Goal: Task Accomplishment & Management: Contribute content

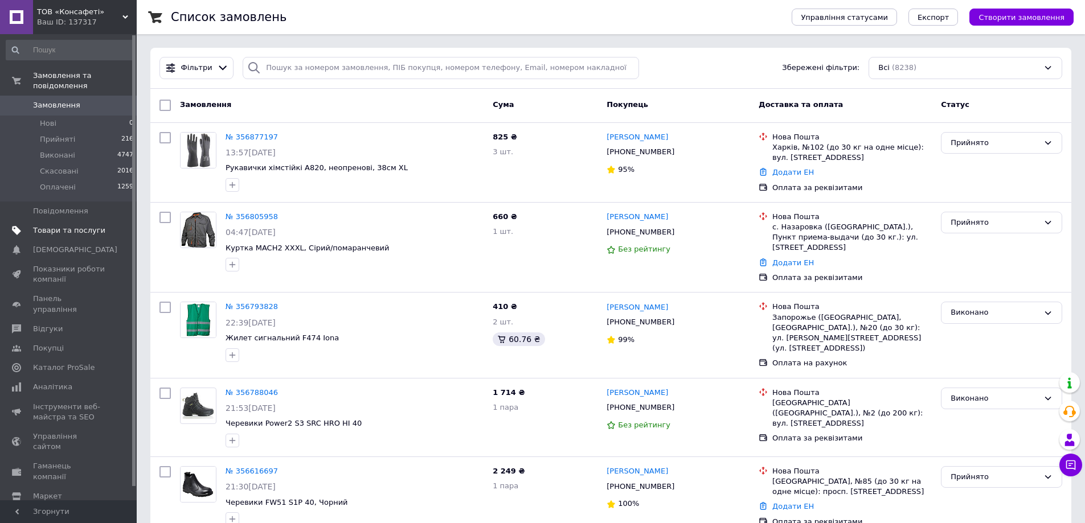
click at [31, 226] on span at bounding box center [16, 231] width 33 height 10
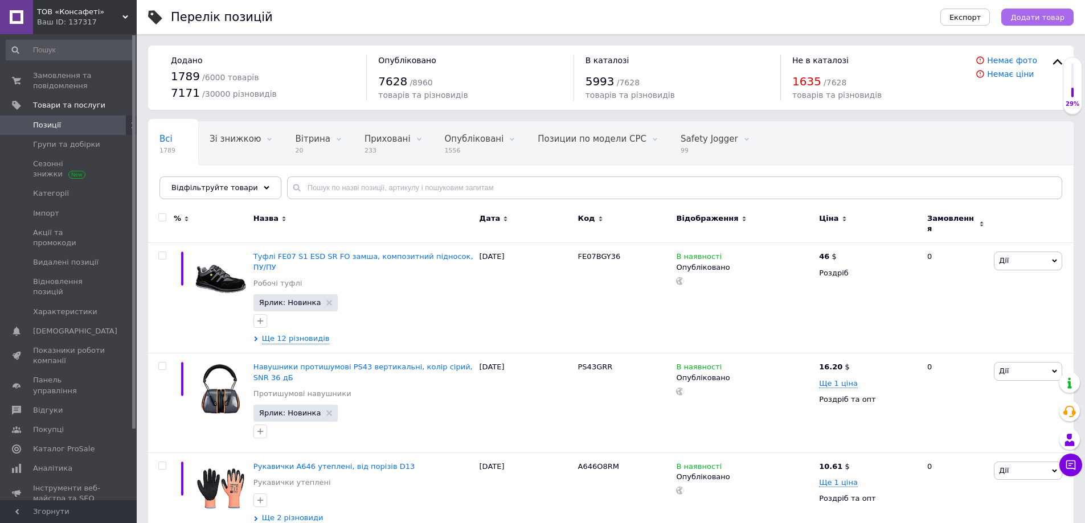
click at [1045, 20] on span "Додати товар" at bounding box center [1037, 17] width 54 height 9
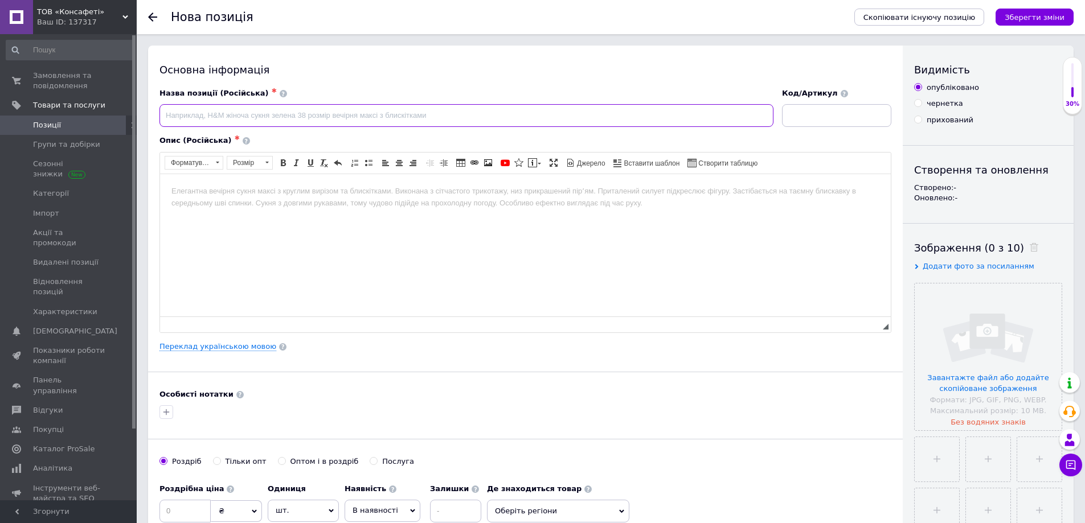
click at [311, 113] on input at bounding box center [466, 115] width 614 height 23
paste input "Штани DX442 сигнальні, колір жовтий/чорний, розмір 38"/L. Обхват талії 96 см"
type input "Штани DX442 сигнальні, колір жовтий/чорний, розмір 38"/L. Обхват талії 96 см"
click at [235, 350] on link "Переклад українською мовою" at bounding box center [217, 346] width 117 height 9
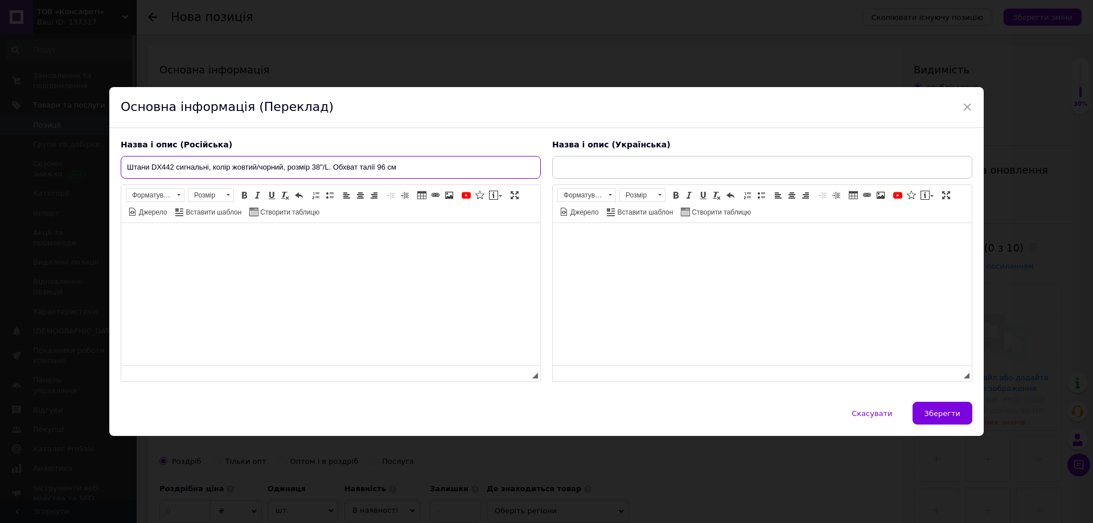
drag, startPoint x: 413, startPoint y: 170, endPoint x: 208, endPoint y: 161, distance: 205.8
click at [208, 161] on input "Штани DX442 сигнальні, колір жовтий/чорний, розмір 38"/L. Обхват талії 96 см" at bounding box center [331, 167] width 420 height 23
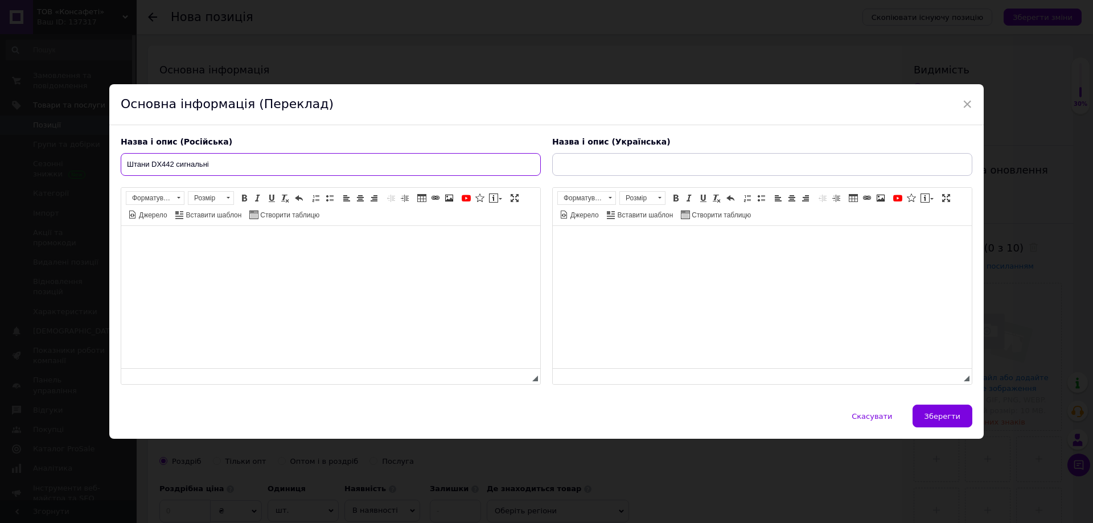
drag, startPoint x: 219, startPoint y: 166, endPoint x: 97, endPoint y: 154, distance: 122.5
click at [97, 154] on div "× Основна інформація (Переклад) Назва і опис (Російська) Штани DX442 сигнальні …" at bounding box center [546, 261] width 1093 height 523
type input "Штани DX442 сигнальні"
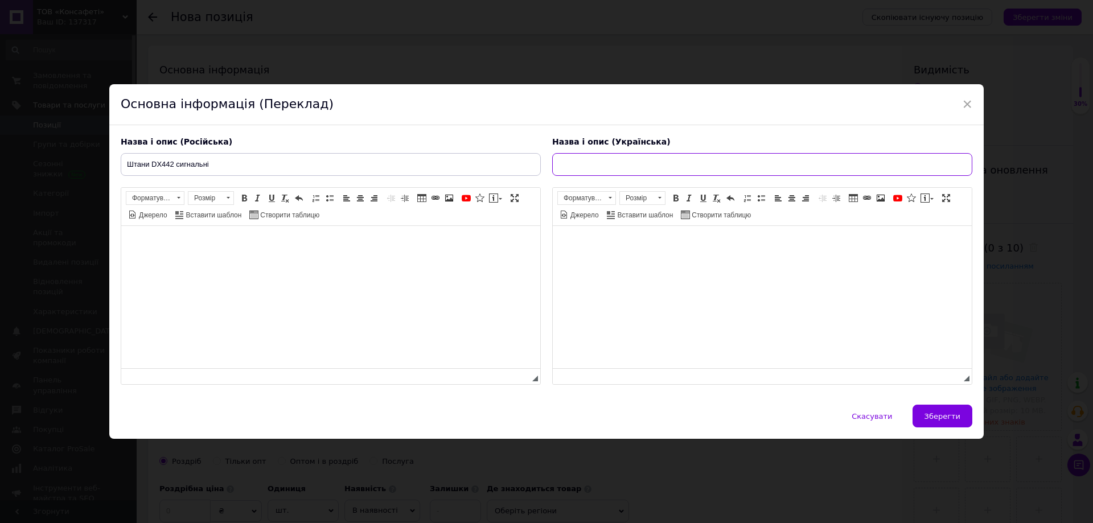
click at [632, 175] on input "text" at bounding box center [762, 164] width 420 height 23
paste input "Штани DX442 сигнальні"
drag, startPoint x: 603, startPoint y: 163, endPoint x: 583, endPoint y: 166, distance: 20.6
click at [583, 166] on input "Штани DX442 сигнальні" at bounding box center [762, 164] width 420 height 23
type input "Штани DX442 сигнальні"
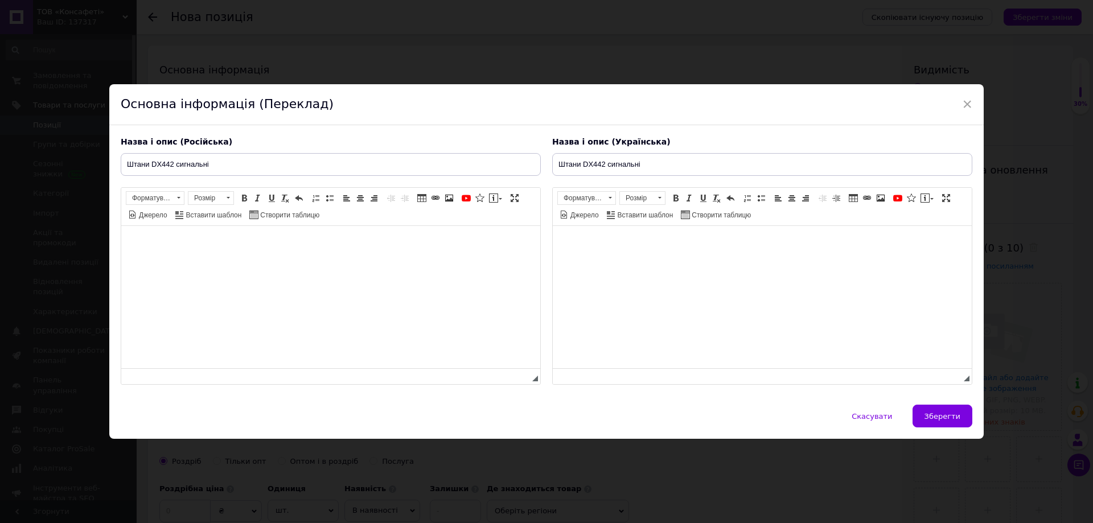
click at [253, 245] on body "Редактор, F6FC8C8E-DDF4-46F8-B52C-CB37C13E3E2C" at bounding box center [331, 243] width 396 height 12
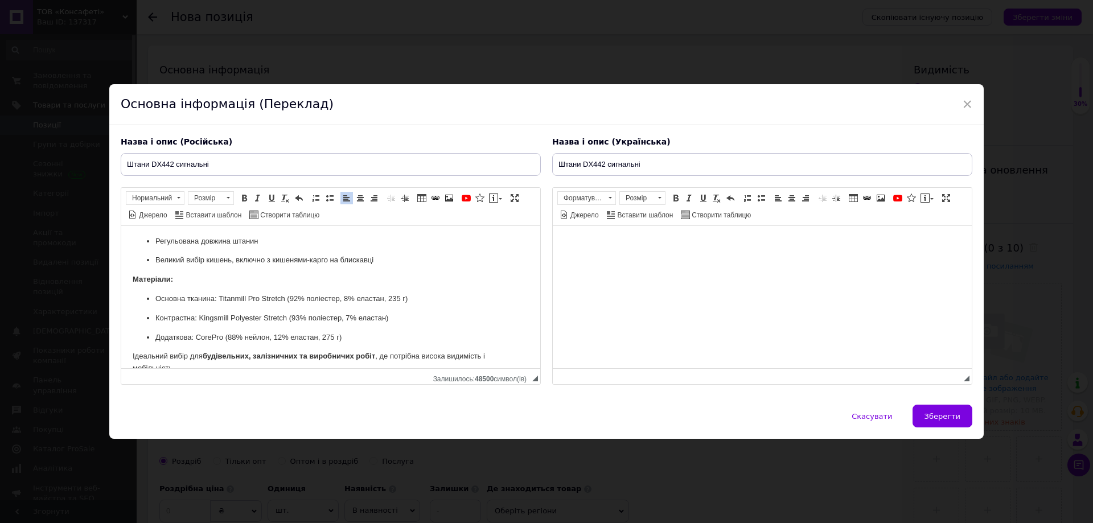
scroll to position [302, 0]
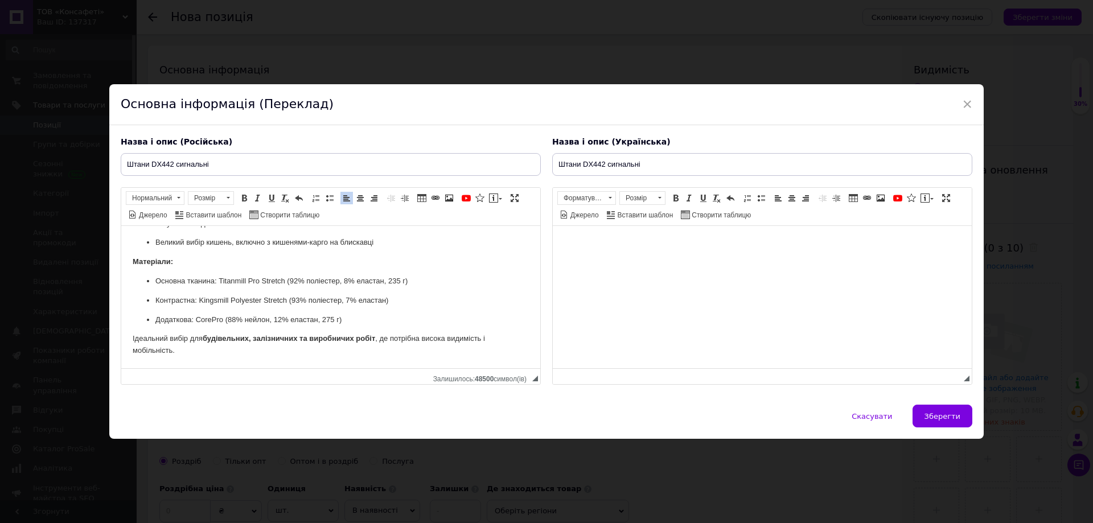
click at [727, 261] on html at bounding box center [762, 243] width 419 height 35
click at [614, 244] on body "Редактор, D1AF5199-4E43-4837-BC66-E8DE63BB1048" at bounding box center [762, 243] width 396 height 12
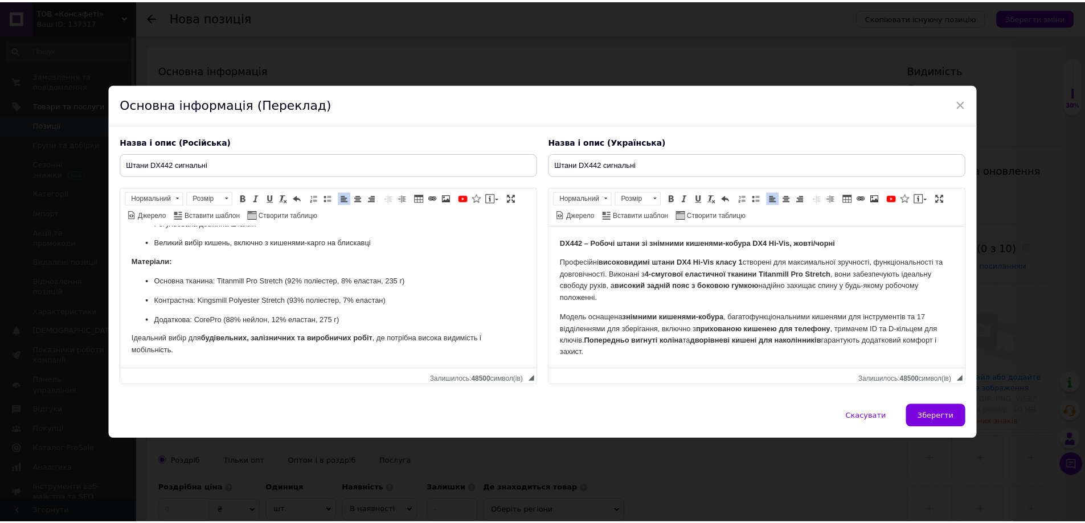
scroll to position [75, 0]
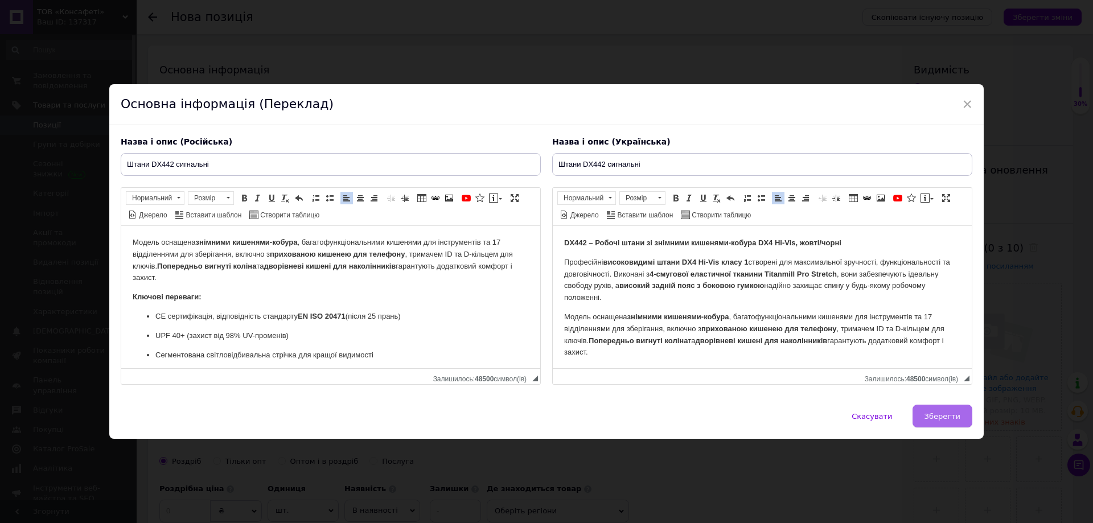
click at [941, 419] on span "Зберегти" at bounding box center [943, 416] width 36 height 9
type input "Штани DX442 сигнальні"
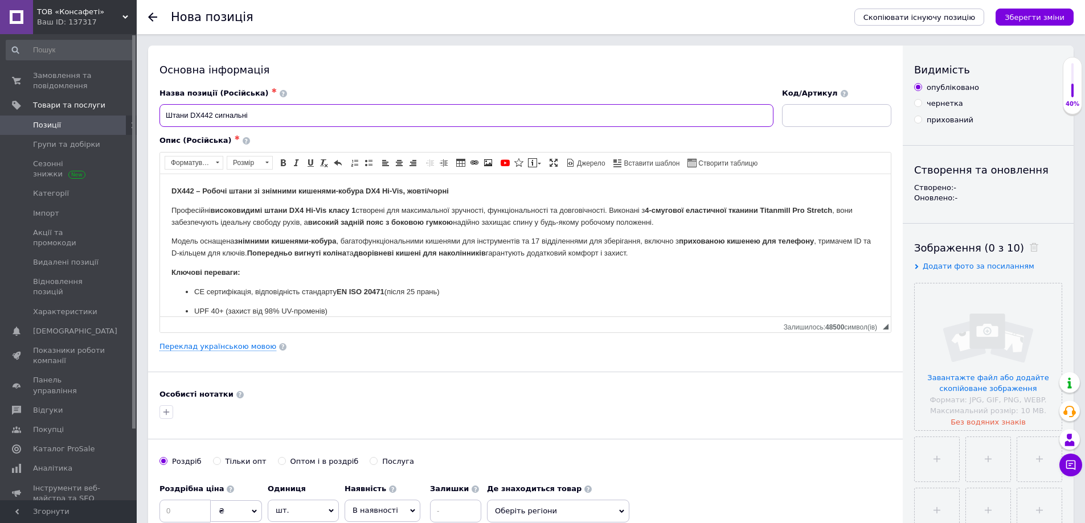
drag, startPoint x: 191, startPoint y: 114, endPoint x: 212, endPoint y: 115, distance: 20.5
click at [212, 115] on input "Штани DX442 сигнальні" at bounding box center [466, 115] width 614 height 23
click at [705, 273] on p "Ключові переваги:" at bounding box center [525, 273] width 708 height 12
click at [949, 267] on span "Додати фото за посиланням" at bounding box center [979, 266] width 112 height 9
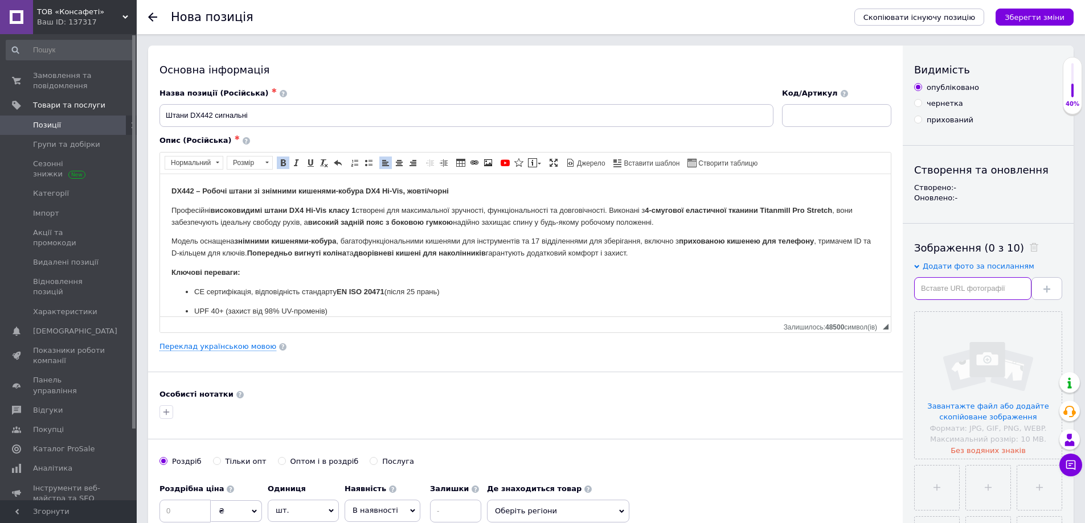
click at [968, 284] on input "text" at bounding box center [972, 288] width 117 height 23
click at [936, 286] on input "text" at bounding box center [972, 288] width 117 height 23
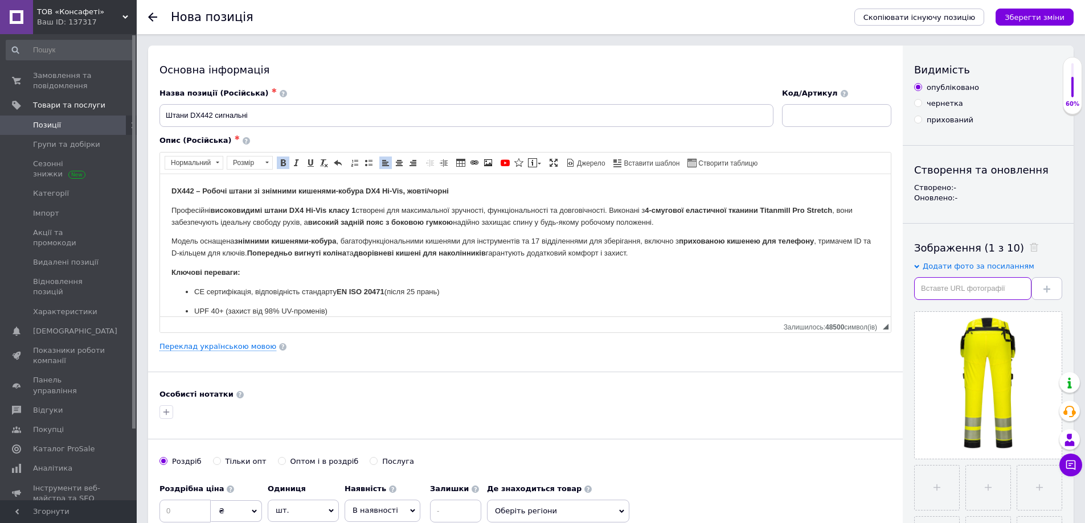
click at [970, 288] on input "text" at bounding box center [972, 288] width 117 height 23
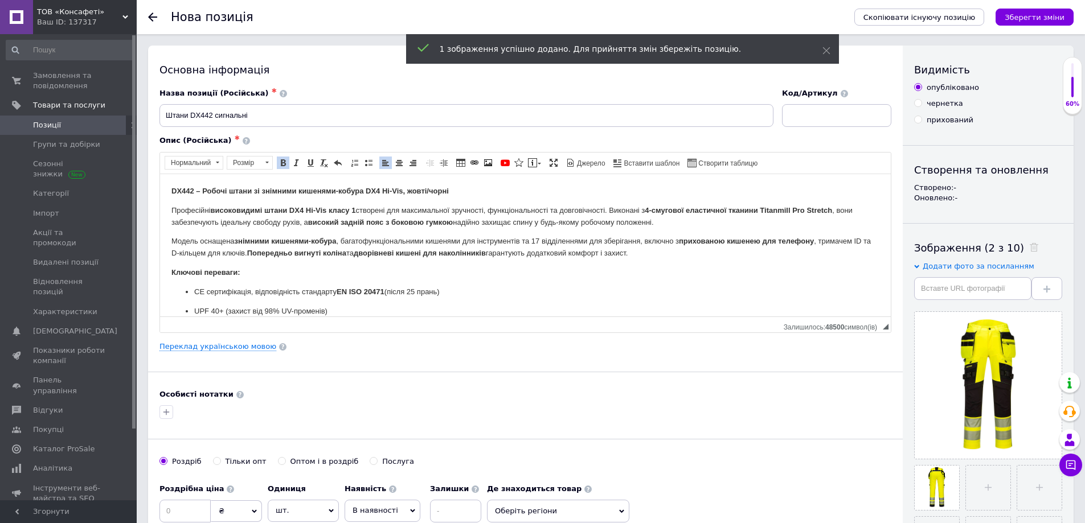
click at [763, 412] on div at bounding box center [525, 412] width 736 height 18
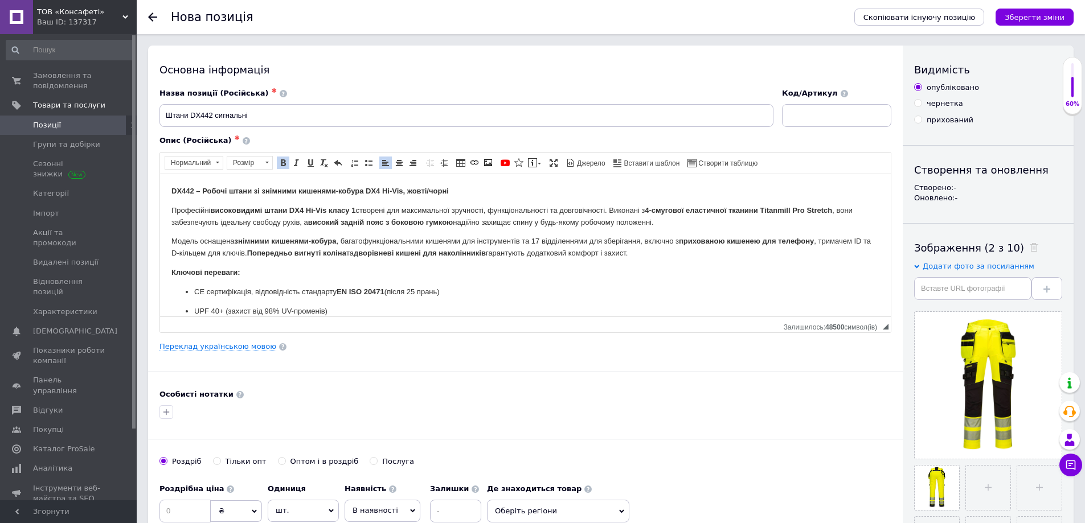
click at [823, 101] on div "Код/Артикул" at bounding box center [836, 107] width 109 height 39
click at [811, 115] on input at bounding box center [836, 115] width 109 height 23
paste input "DX442YBR33"
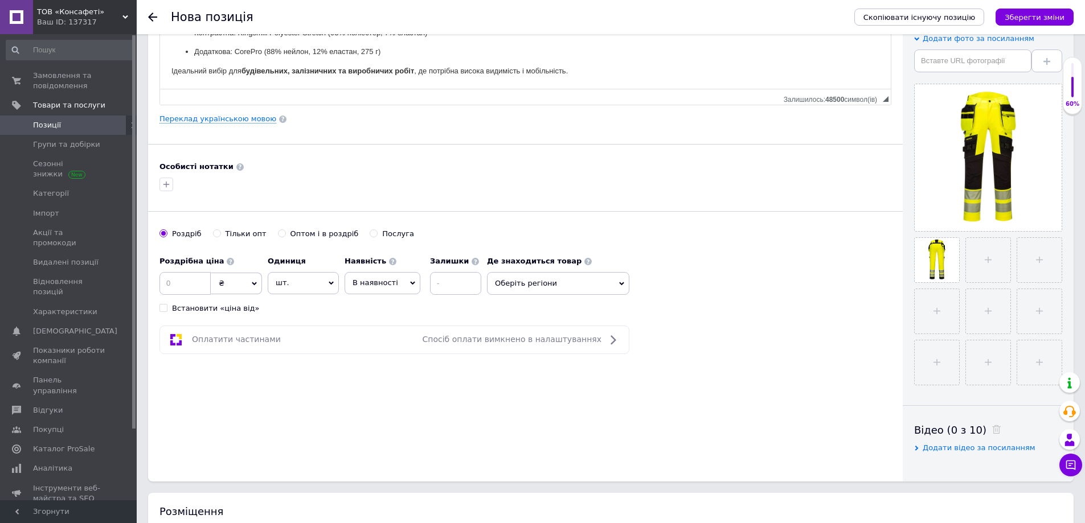
scroll to position [285, 0]
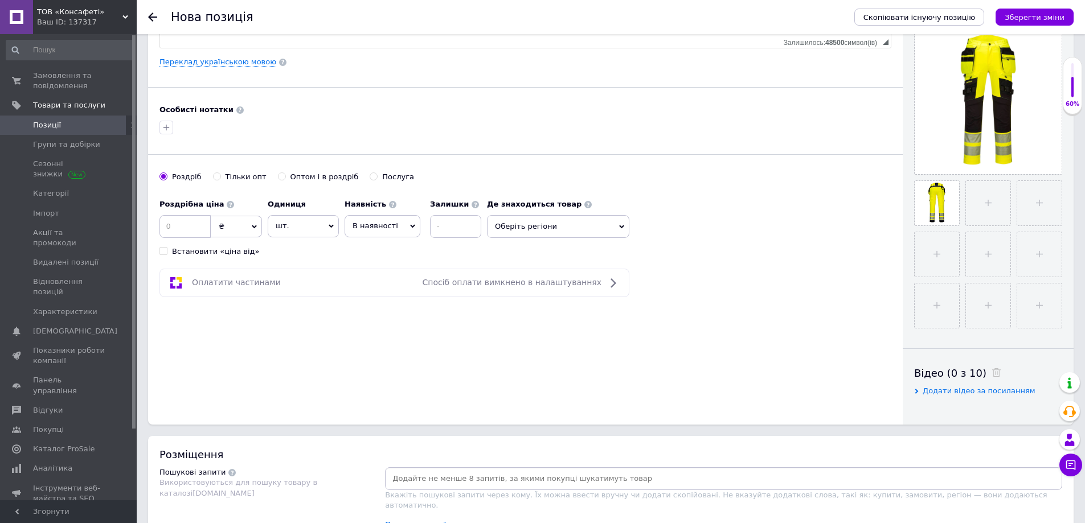
type input "DX442YBR33"
click at [296, 230] on span "шт." at bounding box center [303, 226] width 71 height 22
click at [245, 231] on span "₴" at bounding box center [236, 227] width 51 height 22
click at [228, 253] on li "$" at bounding box center [236, 250] width 50 height 16
click at [192, 227] on input at bounding box center [184, 226] width 51 height 23
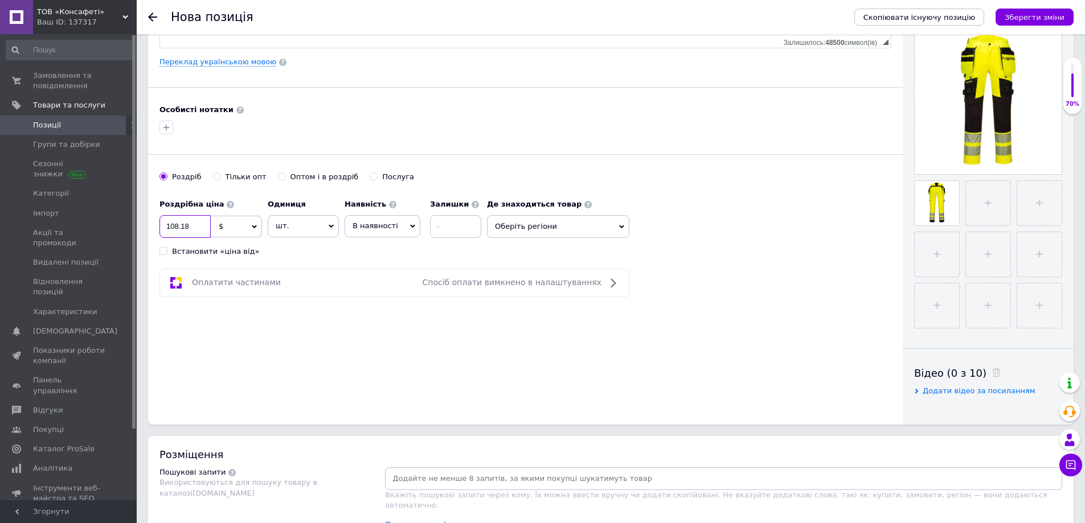
type input "108.18"
click at [509, 361] on div "Основна інформація Назва позиції (Російська) ✱ Штани DX442 сигнальні Код/Артику…" at bounding box center [525, 93] width 755 height 664
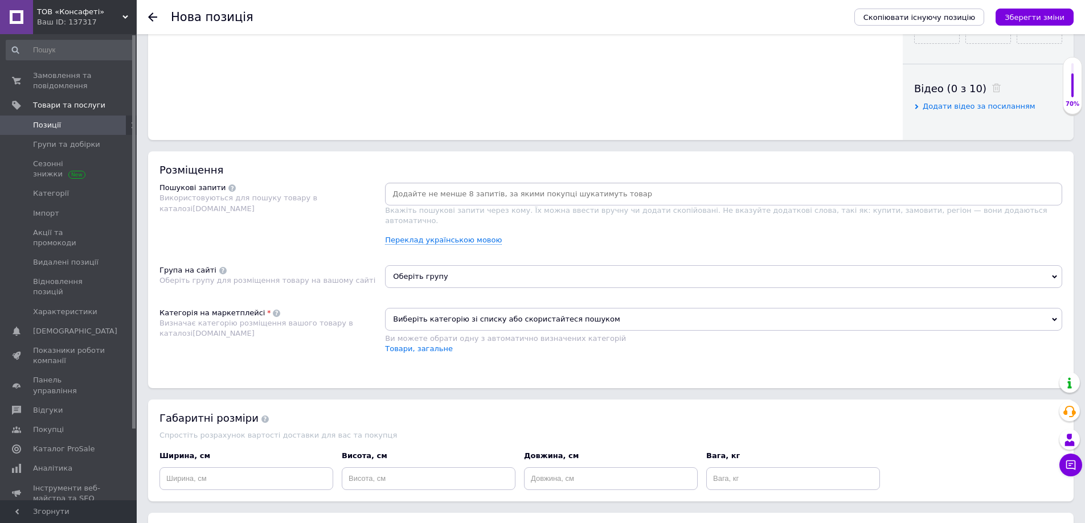
click at [401, 195] on input at bounding box center [723, 194] width 673 height 17
type input "робочі штани"
type input "сигнальний одяг"
type input "сигнальні штани"
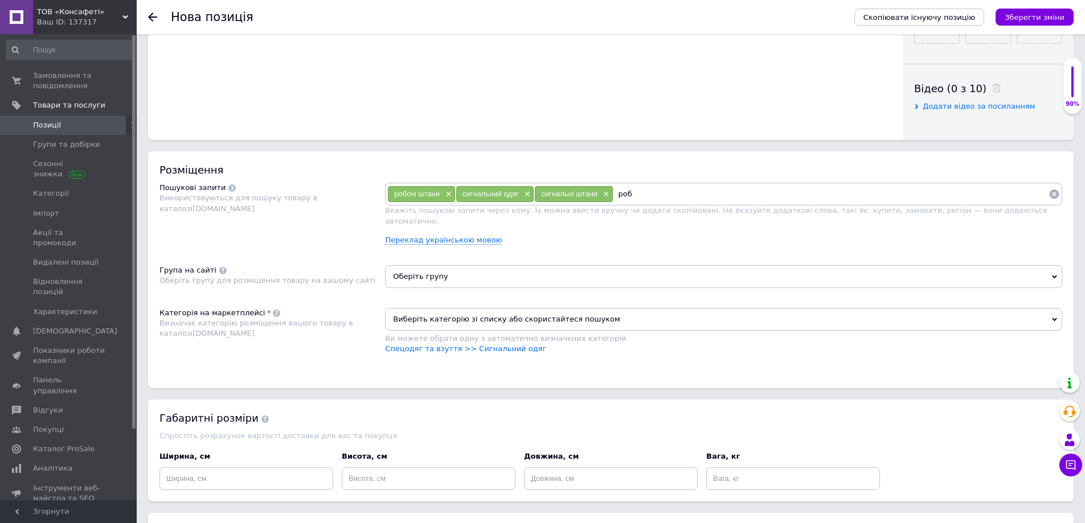
type input "роба"
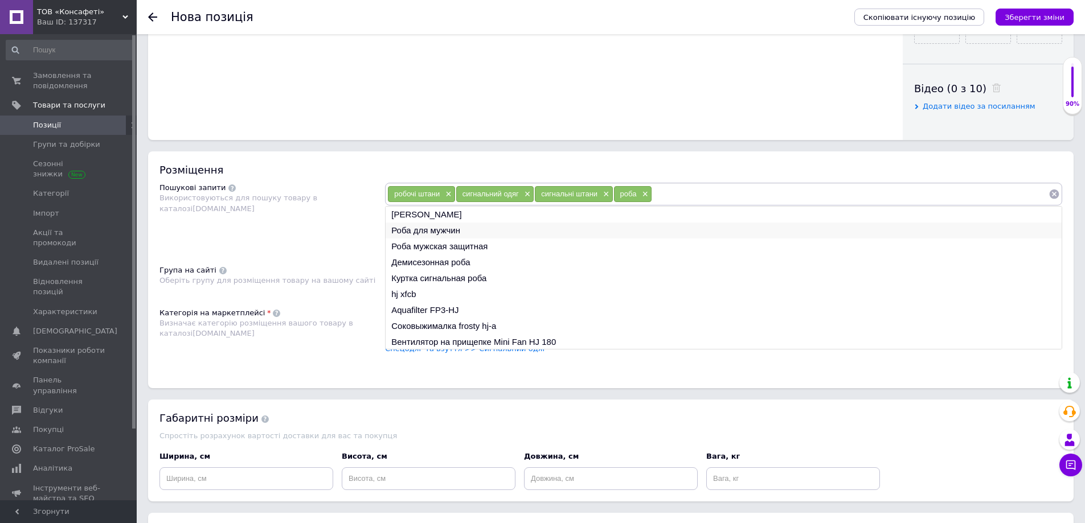
click at [437, 228] on li "Роба для мужчин" at bounding box center [724, 231] width 676 height 16
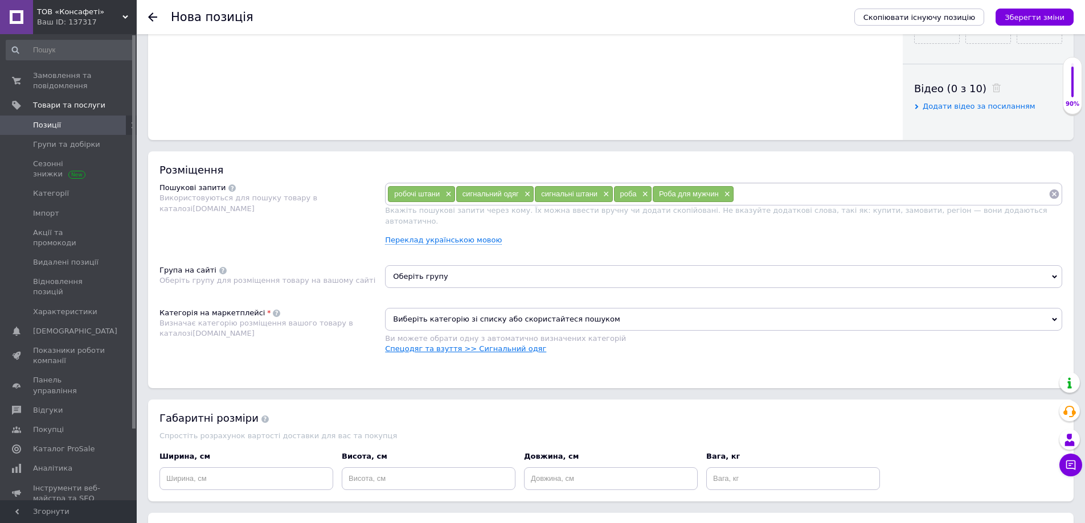
click at [496, 345] on link "Спецодяг та взуття >> Сигнальний одяг" at bounding box center [465, 349] width 161 height 9
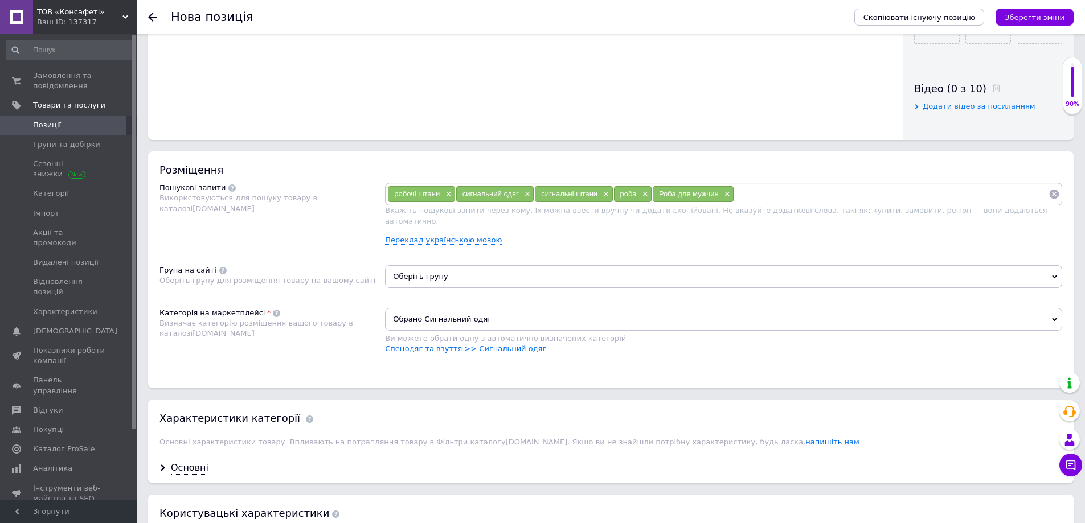
click at [763, 194] on input at bounding box center [891, 194] width 314 height 17
type input "штани"
type input "сигнальні брюки"
type input "портвест"
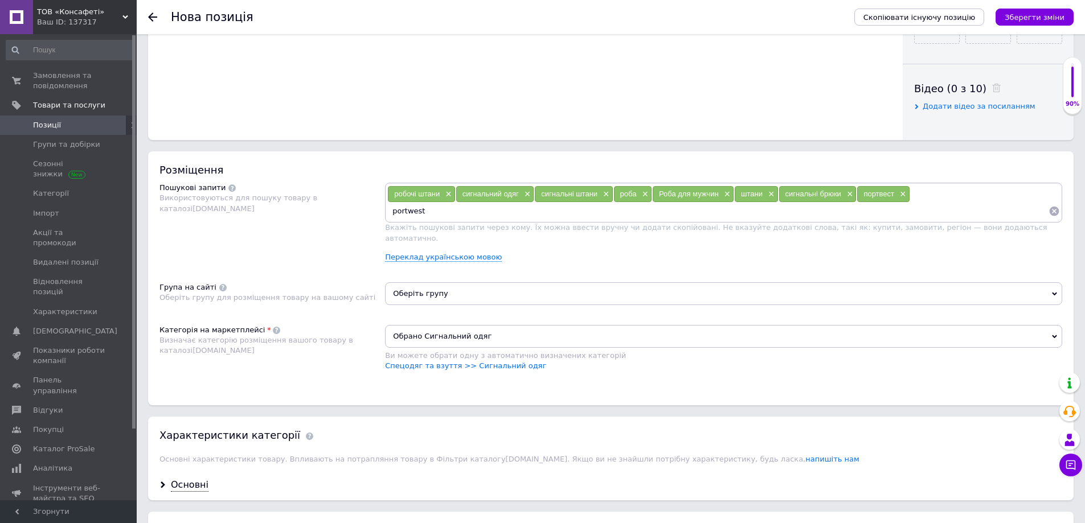
type input "portwest"
type input "dx442"
type input "dx 442"
click at [471, 362] on link "Спецодяг та взуття >> Сигнальний одяг" at bounding box center [465, 366] width 161 height 9
click at [446, 282] on span "Оберіть групу" at bounding box center [723, 293] width 677 height 23
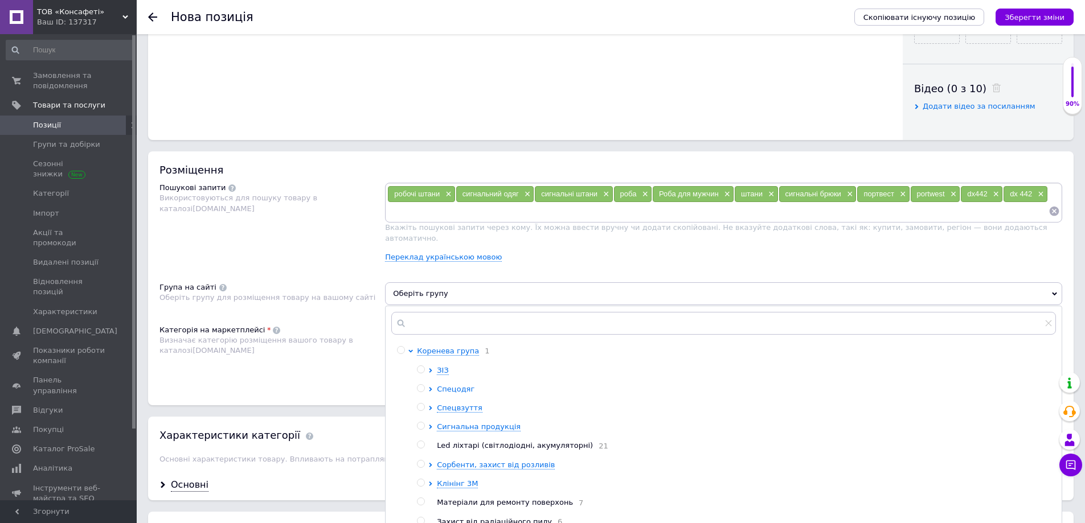
click at [455, 385] on span "Спецодяг" at bounding box center [456, 389] width 38 height 9
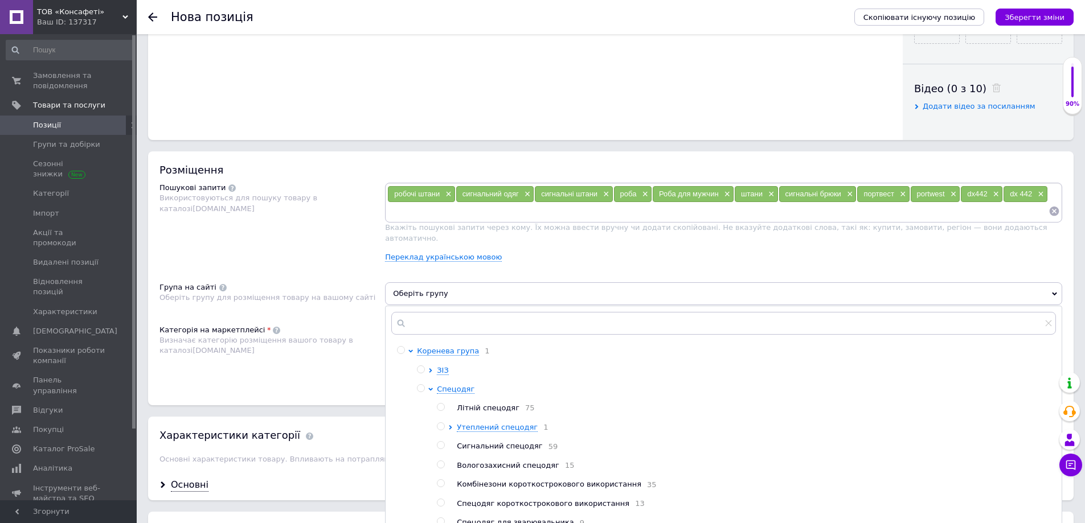
scroll to position [57, 0]
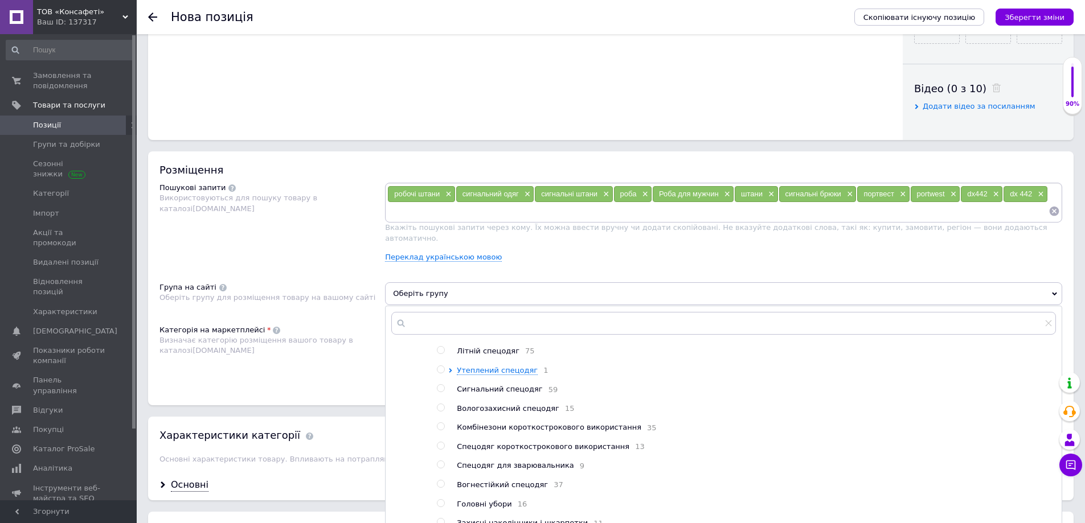
click at [513, 385] on span "Сигнальний спецодяг" at bounding box center [499, 389] width 85 height 9
radio input "true"
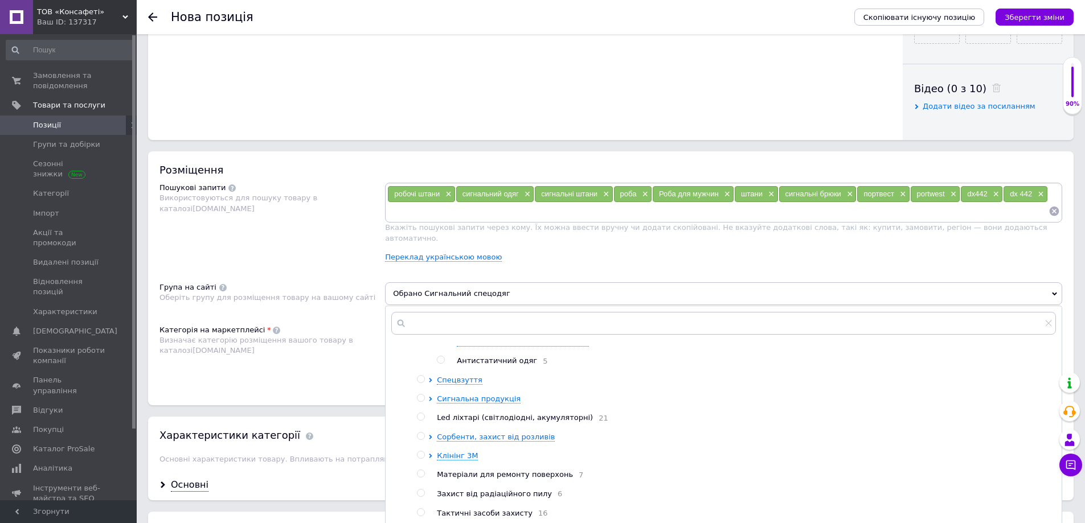
scroll to position [854, 0]
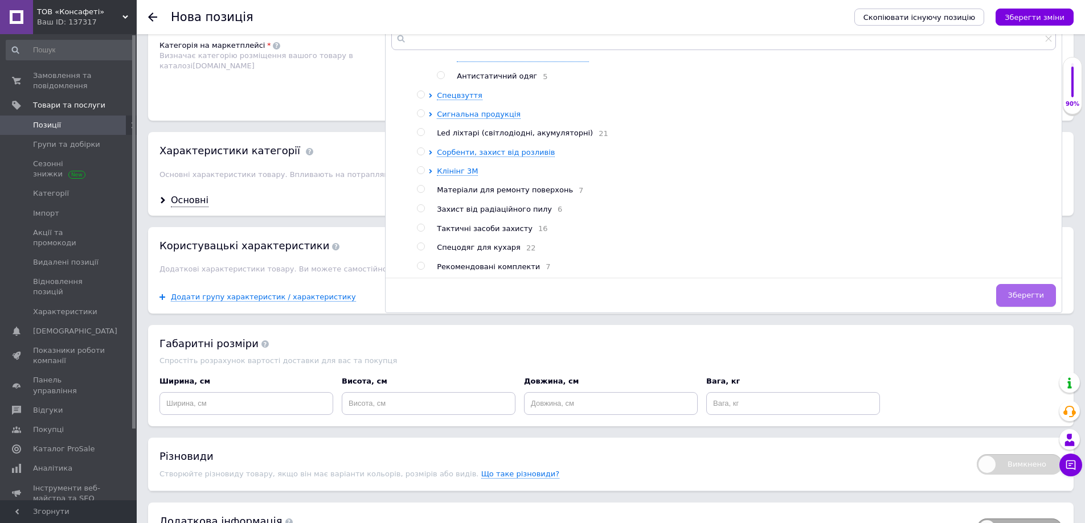
click at [1031, 291] on span "Зберегти" at bounding box center [1026, 295] width 36 height 9
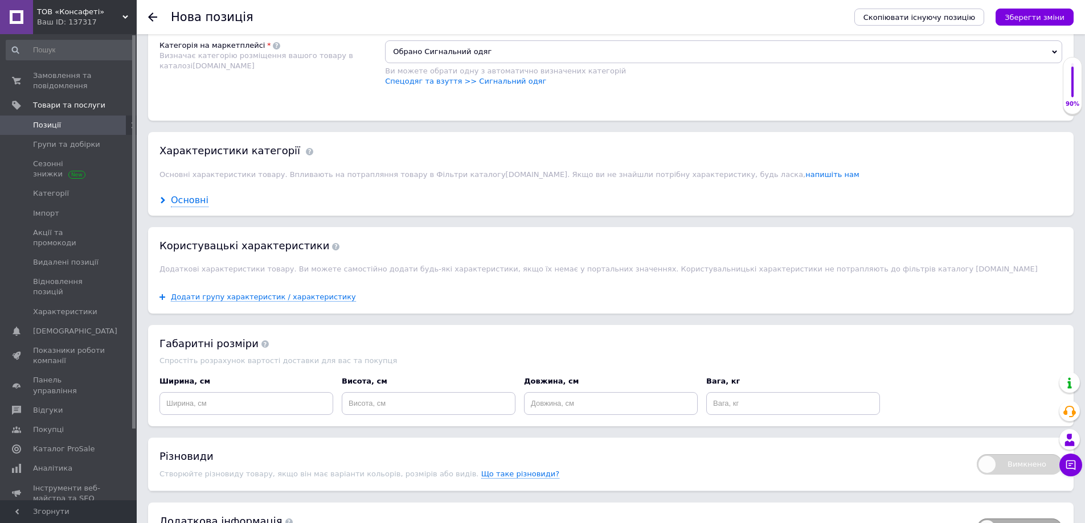
click at [174, 194] on div "Основні" at bounding box center [190, 200] width 38 height 13
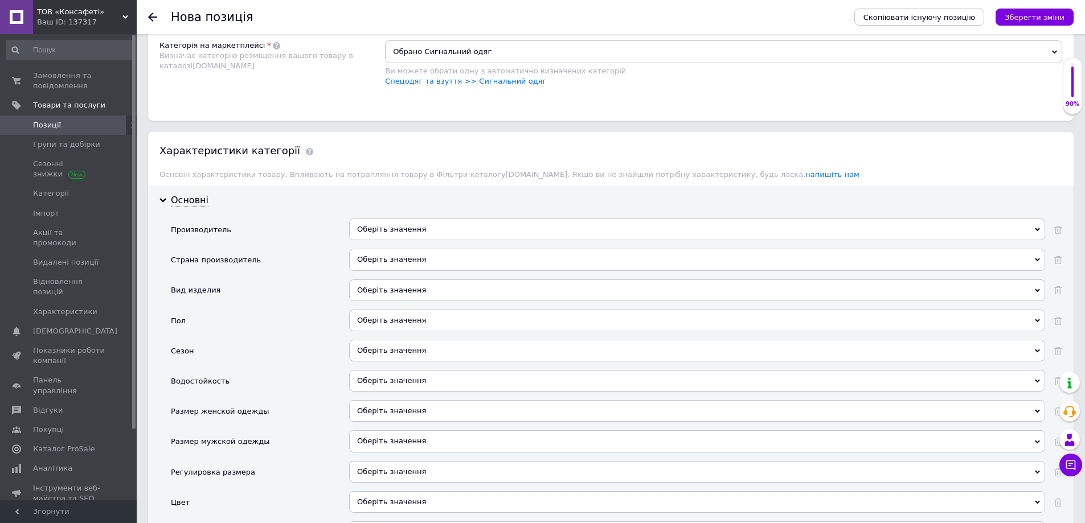
click at [390, 224] on div "Оберіть значення" at bounding box center [697, 230] width 696 height 22
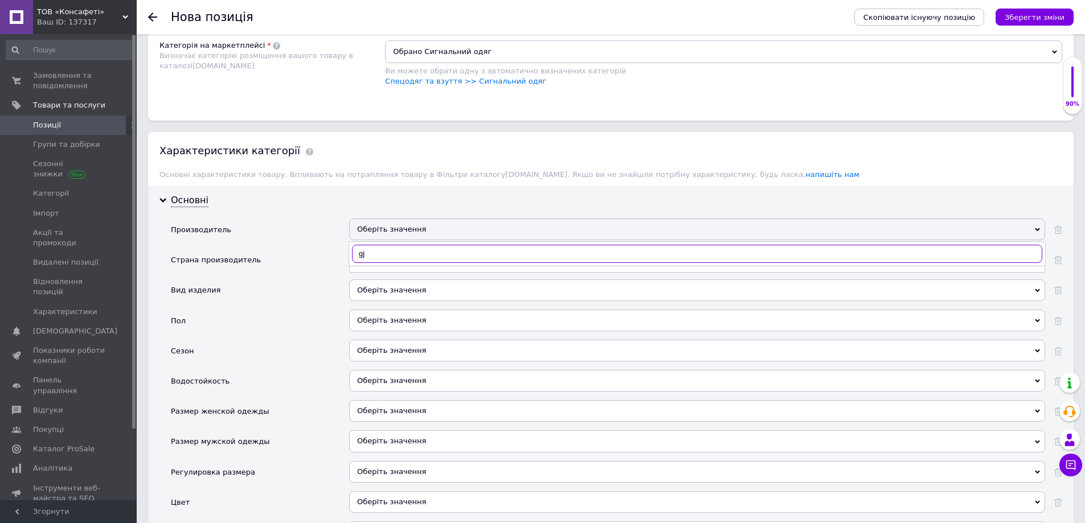
type input "g"
type input "portwest"
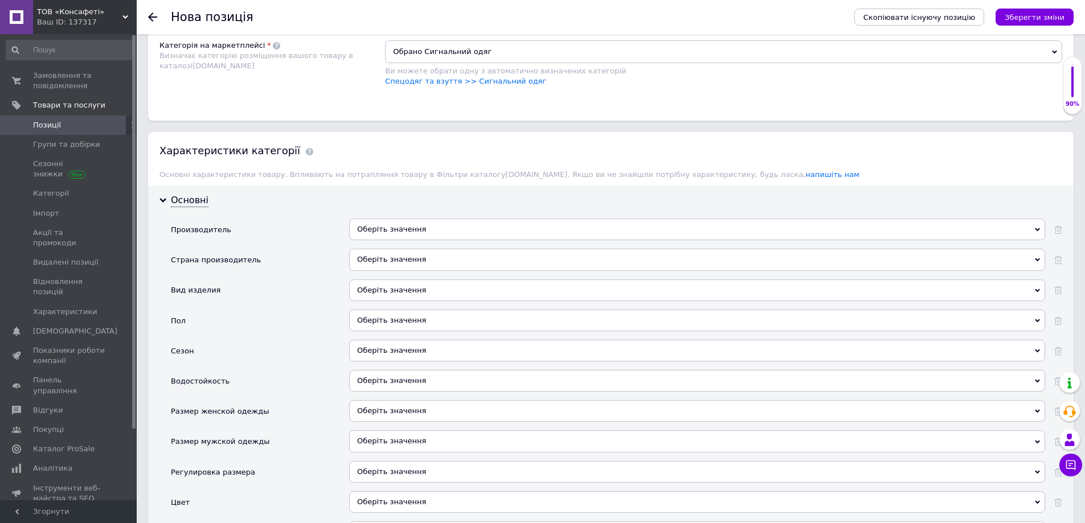
click at [404, 264] on div "Оберіть значення" at bounding box center [697, 264] width 696 height 30
click at [389, 219] on div "Оберіть значення" at bounding box center [697, 230] width 696 height 22
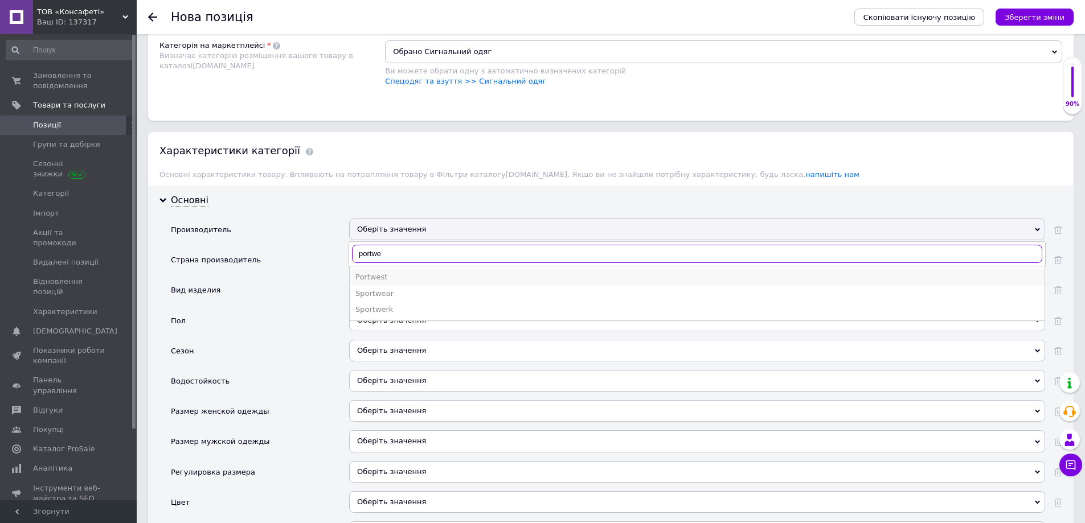
type input "portwe"
click at [386, 272] on div "Portwest" at bounding box center [696, 277] width 683 height 10
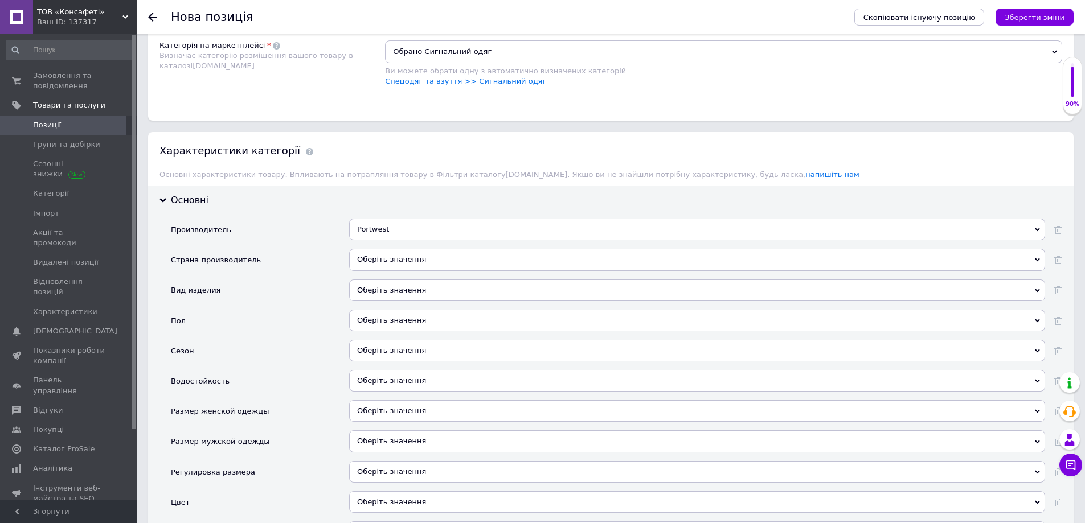
click at [389, 249] on div "Оберіть значення" at bounding box center [697, 260] width 696 height 22
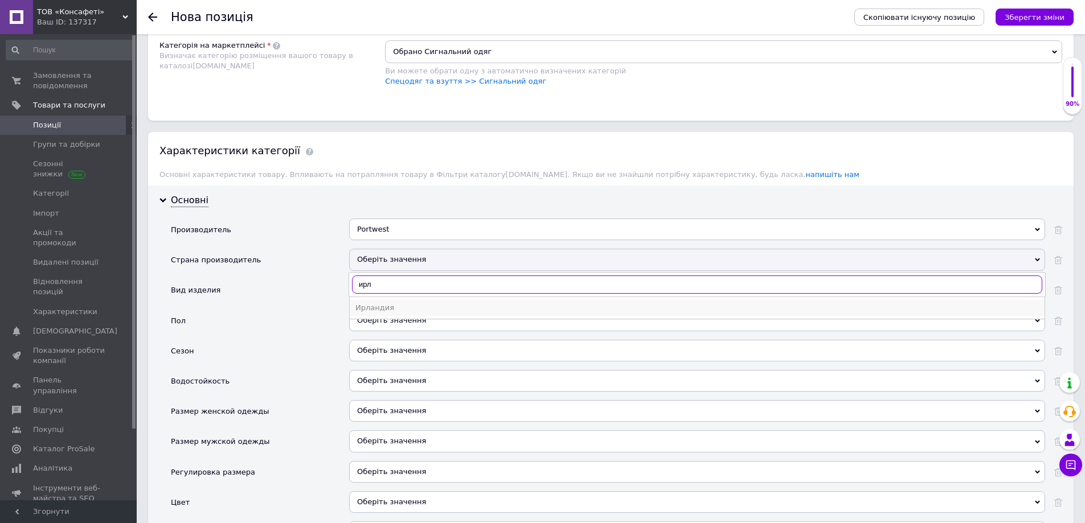
type input "ирл"
click at [400, 303] on div "Ирландия" at bounding box center [696, 308] width 683 height 10
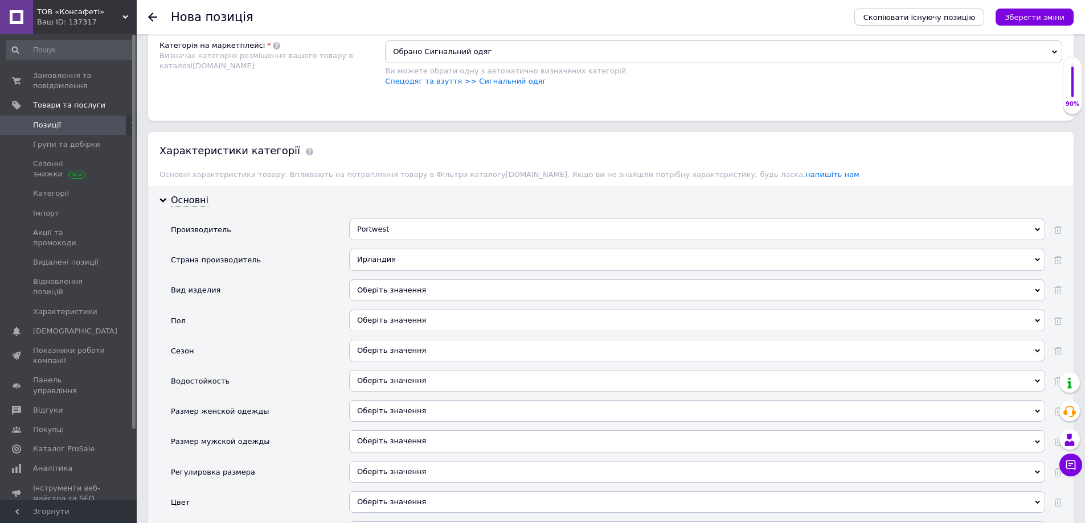
click at [399, 284] on div "Оберіть значення" at bounding box center [697, 291] width 696 height 22
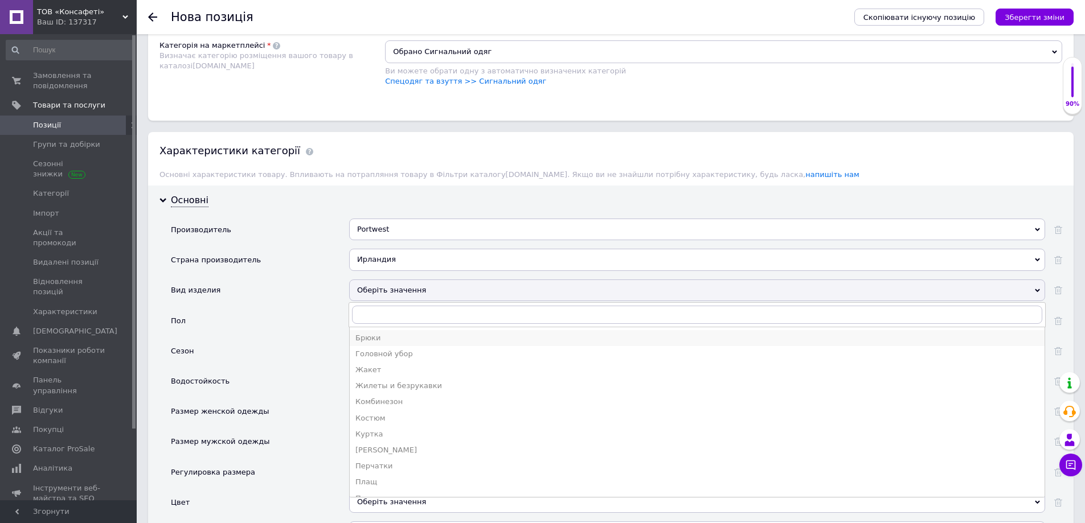
click at [408, 330] on li "Брюки" at bounding box center [697, 338] width 695 height 16
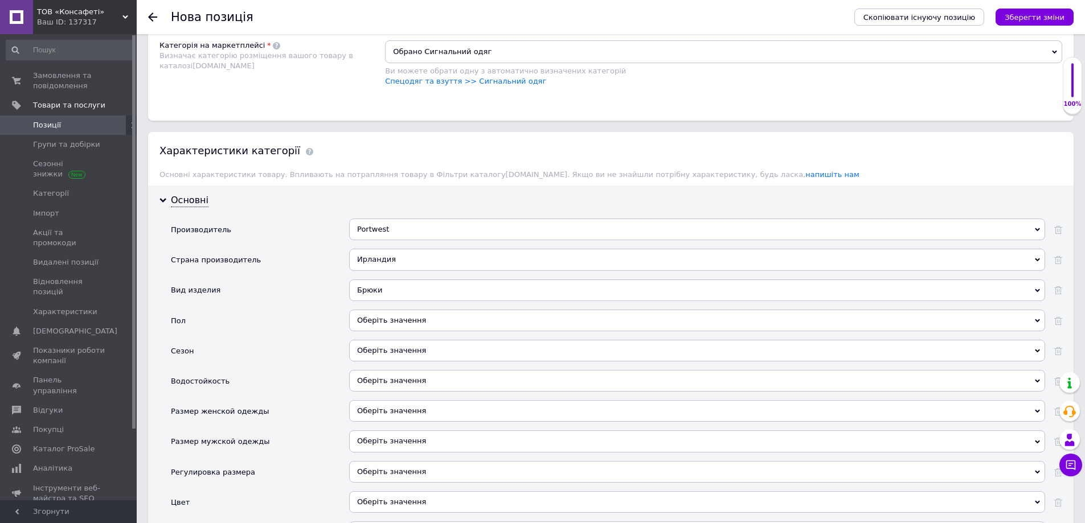
click at [401, 310] on div "Оберіть значення" at bounding box center [697, 321] width 696 height 22
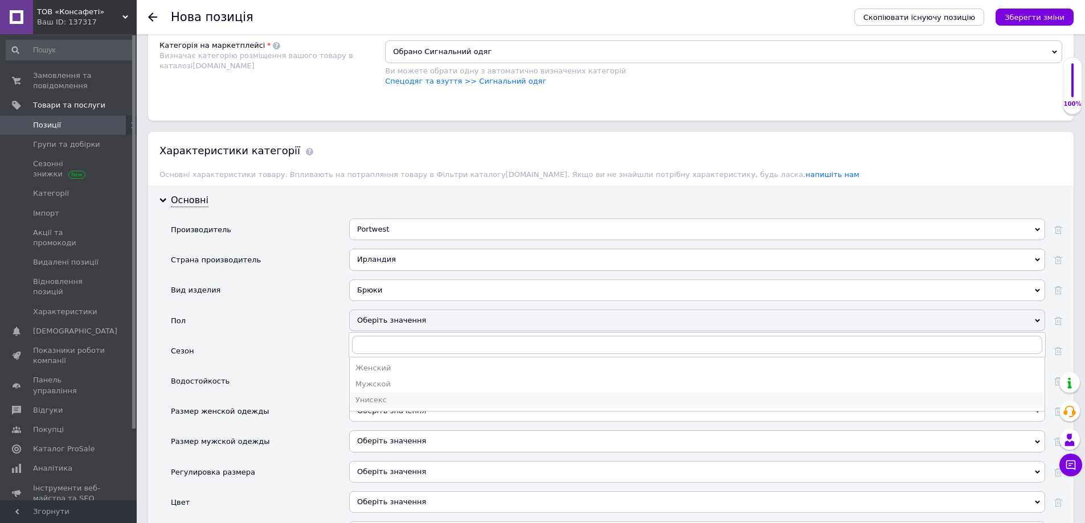
click at [391, 395] on div "Унисекс" at bounding box center [696, 400] width 683 height 10
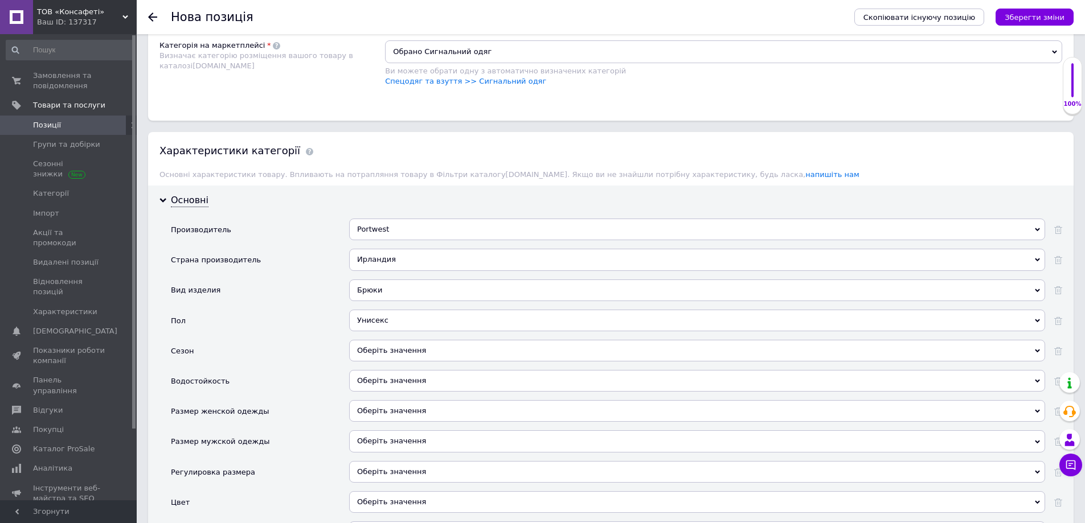
click at [387, 340] on div "Оберіть значення" at bounding box center [697, 351] width 696 height 22
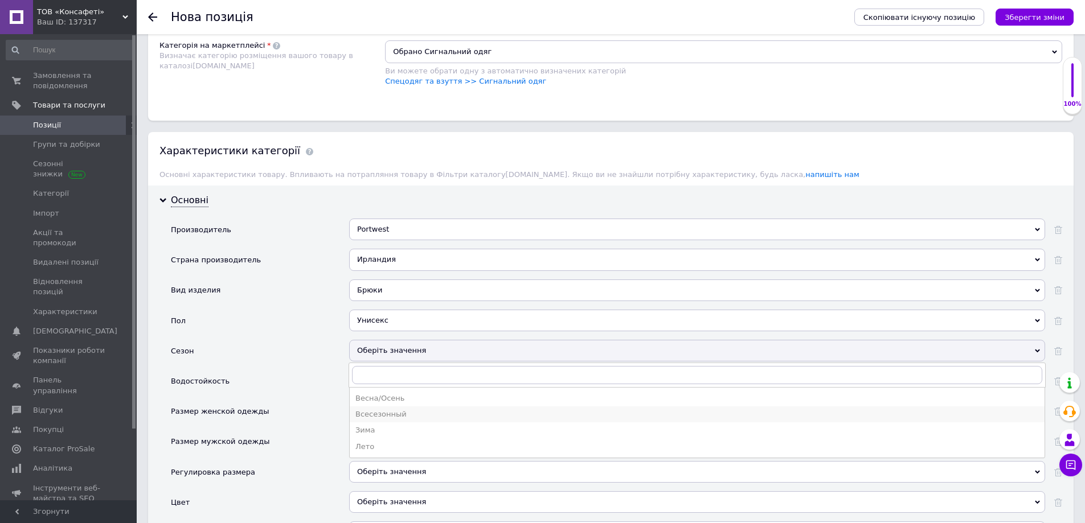
click at [387, 409] on div "Всесезонный" at bounding box center [696, 414] width 683 height 10
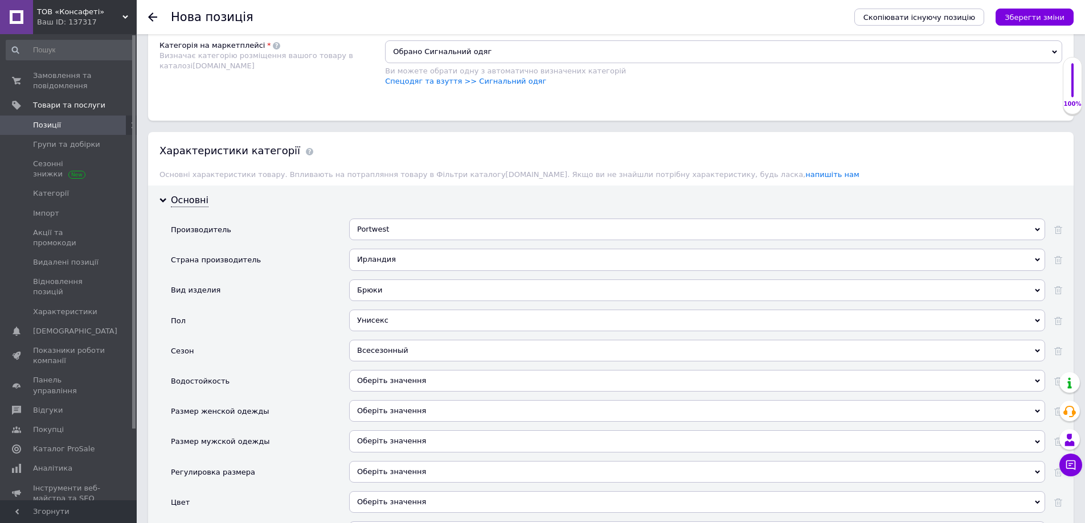
scroll to position [911, 0]
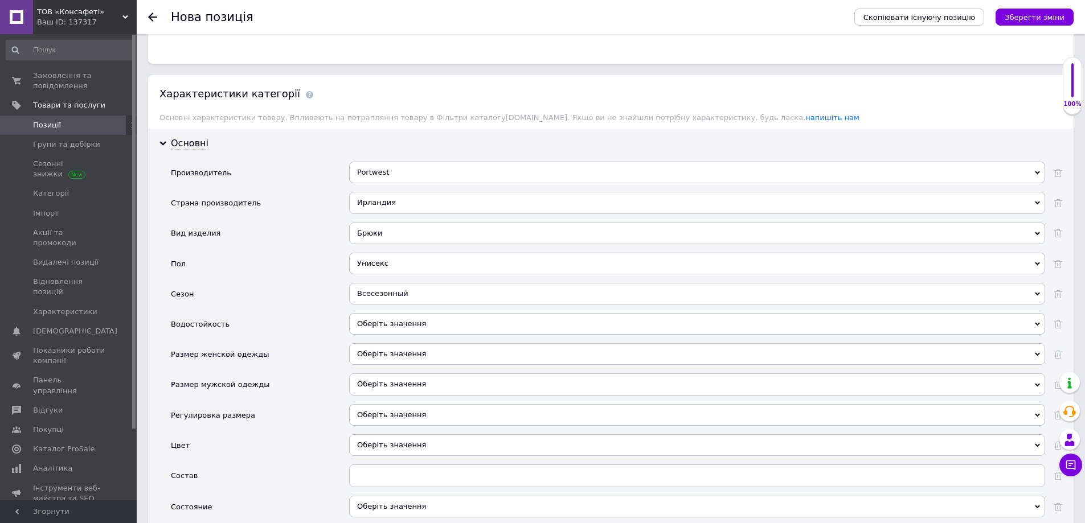
click at [391, 319] on span "Оберіть значення" at bounding box center [391, 323] width 69 height 9
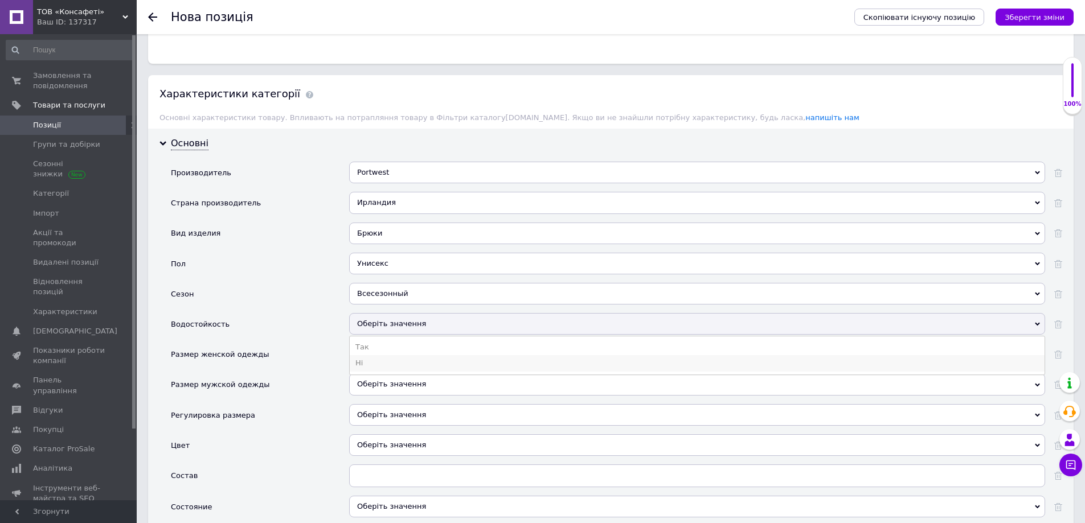
click at [364, 357] on li "Ні" at bounding box center [697, 363] width 695 height 16
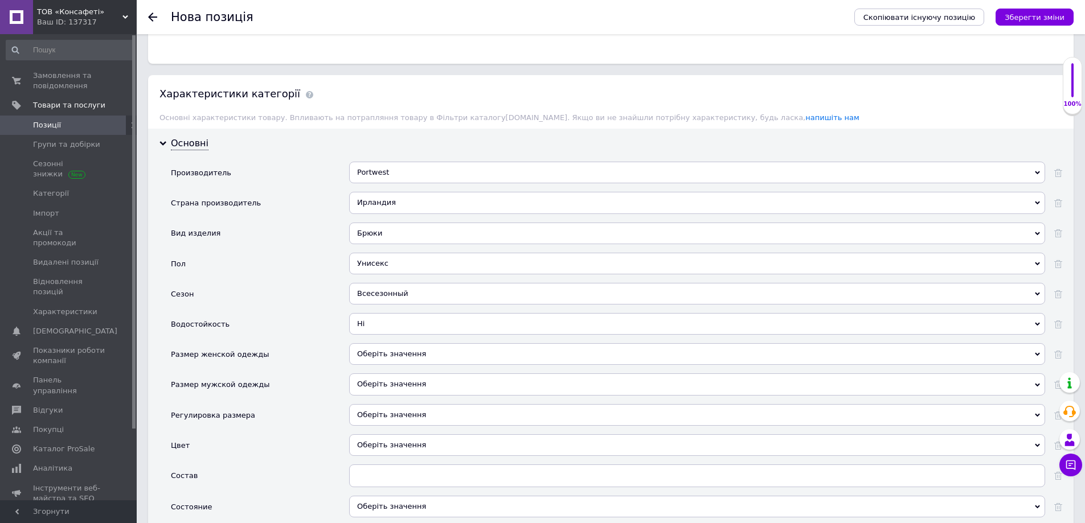
scroll to position [968, 0]
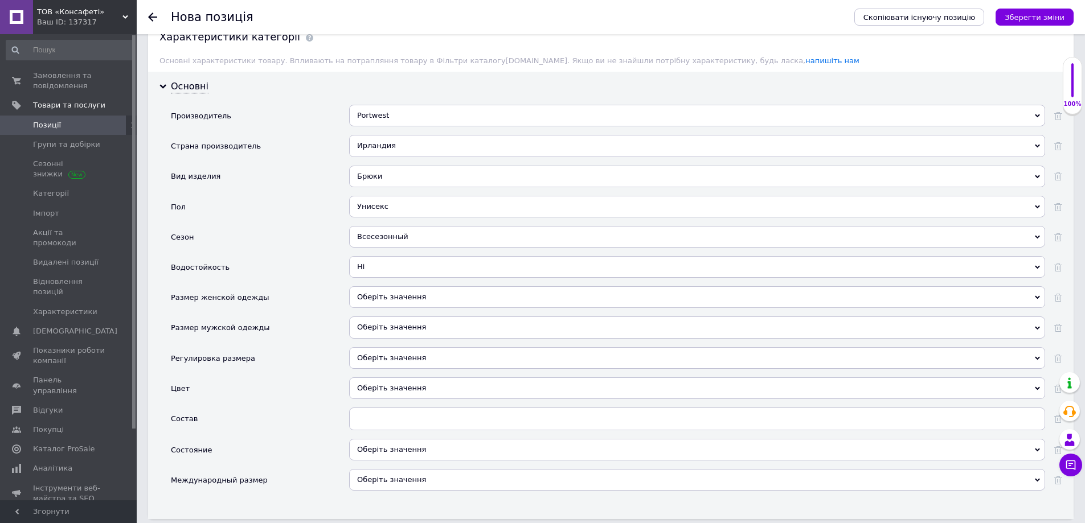
click at [362, 354] on span "Оберіть значення" at bounding box center [391, 358] width 69 height 9
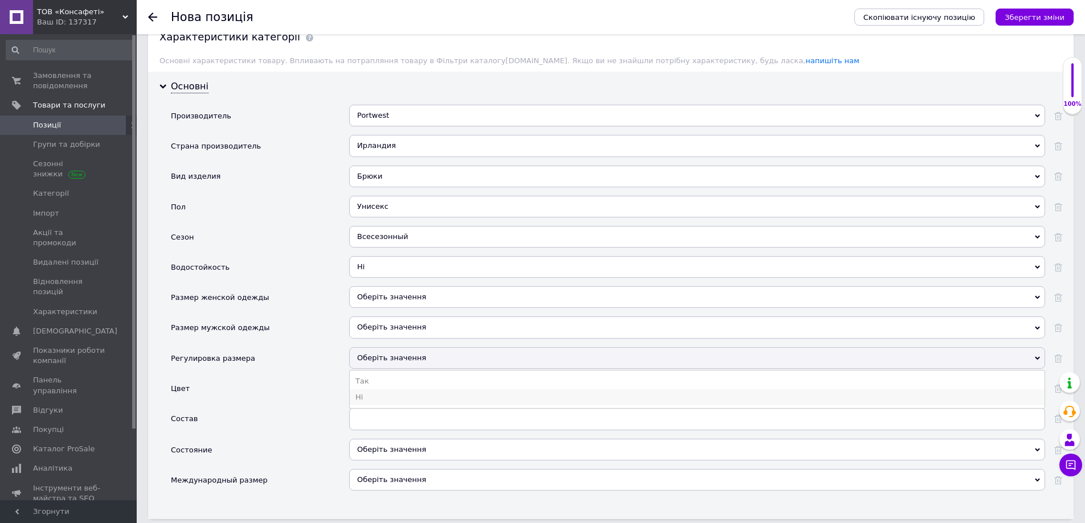
click at [362, 391] on li "Ні" at bounding box center [697, 398] width 695 height 16
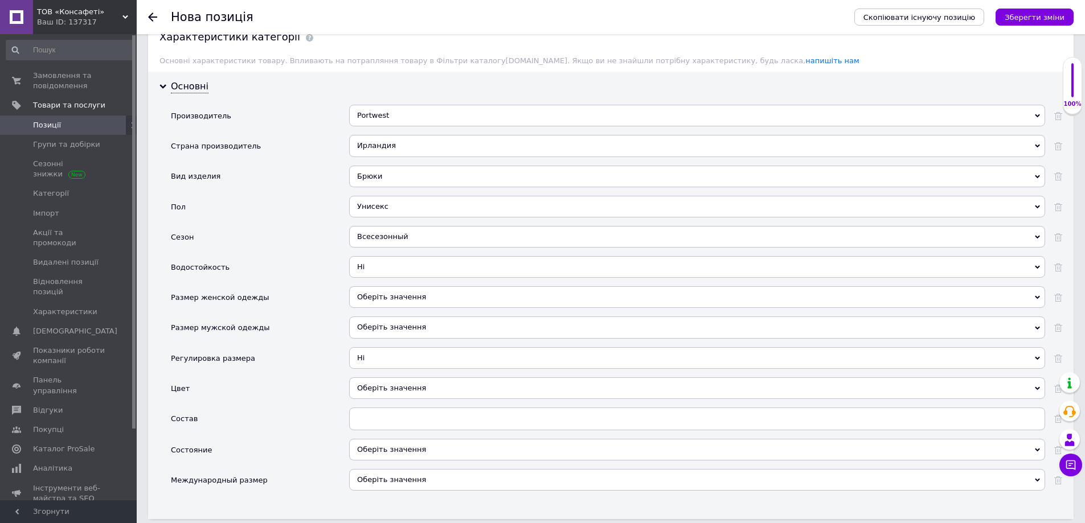
click at [364, 378] on div "Оберіть значення" at bounding box center [697, 389] width 696 height 22
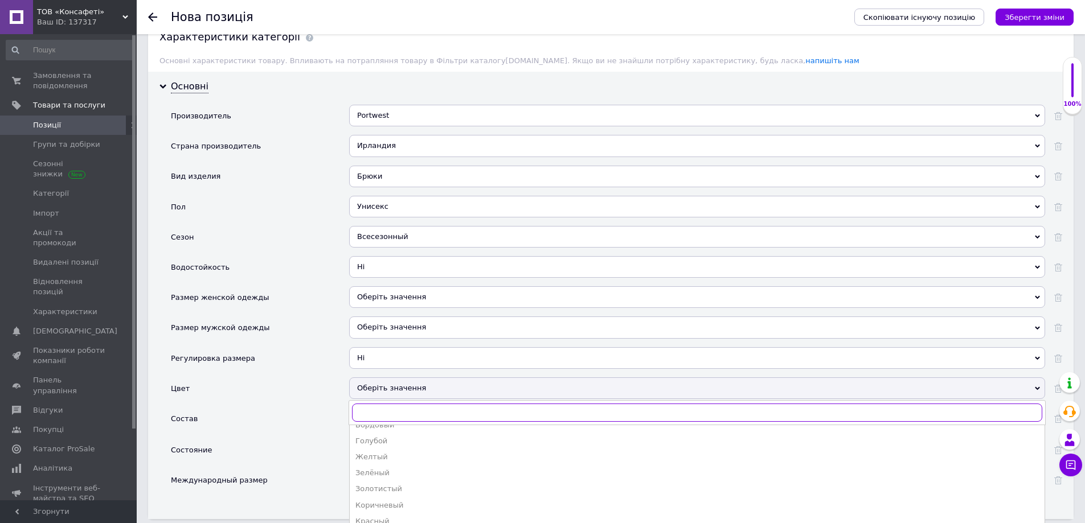
scroll to position [2, 0]
click at [368, 509] on div "Желтый" at bounding box center [696, 514] width 683 height 10
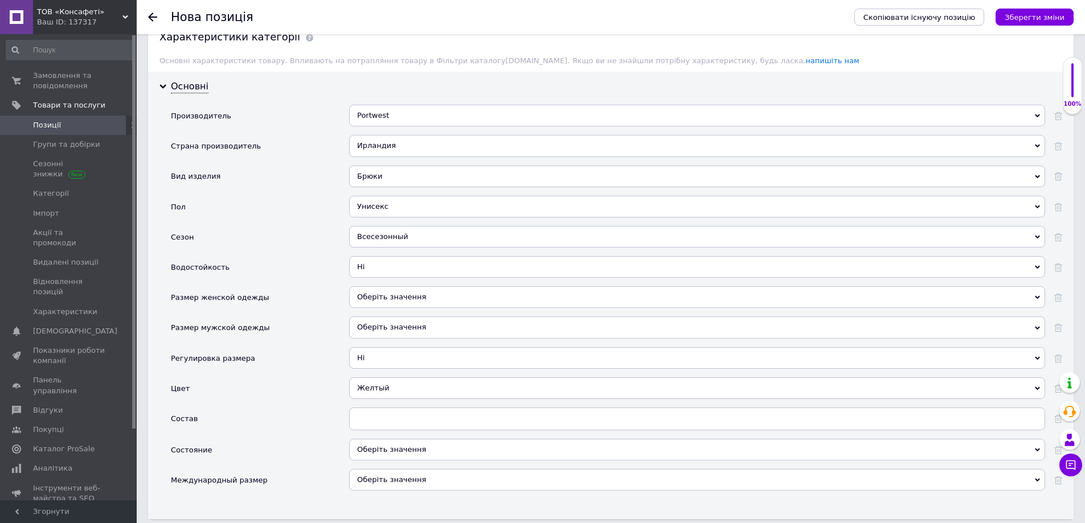
click at [376, 425] on div at bounding box center [697, 423] width 696 height 31
click at [376, 444] on div "Оберіть значення" at bounding box center [697, 450] width 696 height 22
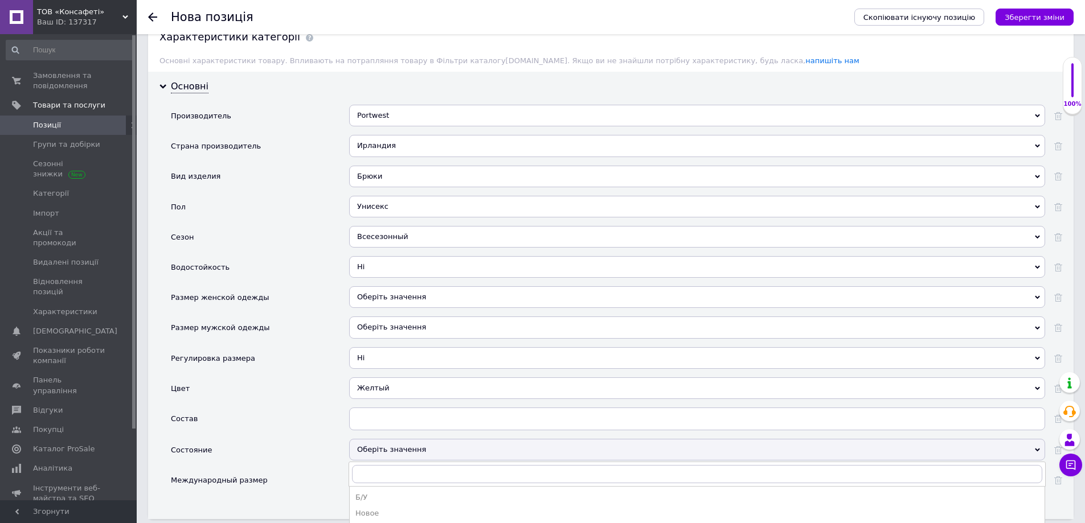
drag, startPoint x: 386, startPoint y: 499, endPoint x: 380, endPoint y: 475, distance: 25.1
click at [386, 509] on div "Новое" at bounding box center [696, 514] width 683 height 10
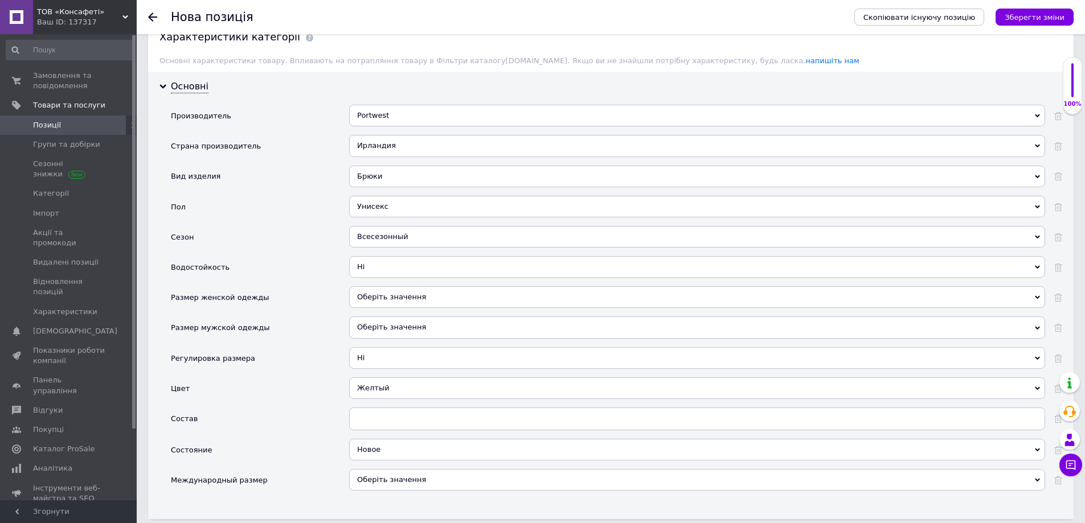
click at [380, 472] on div "Оберіть значення" at bounding box center [697, 480] width 696 height 22
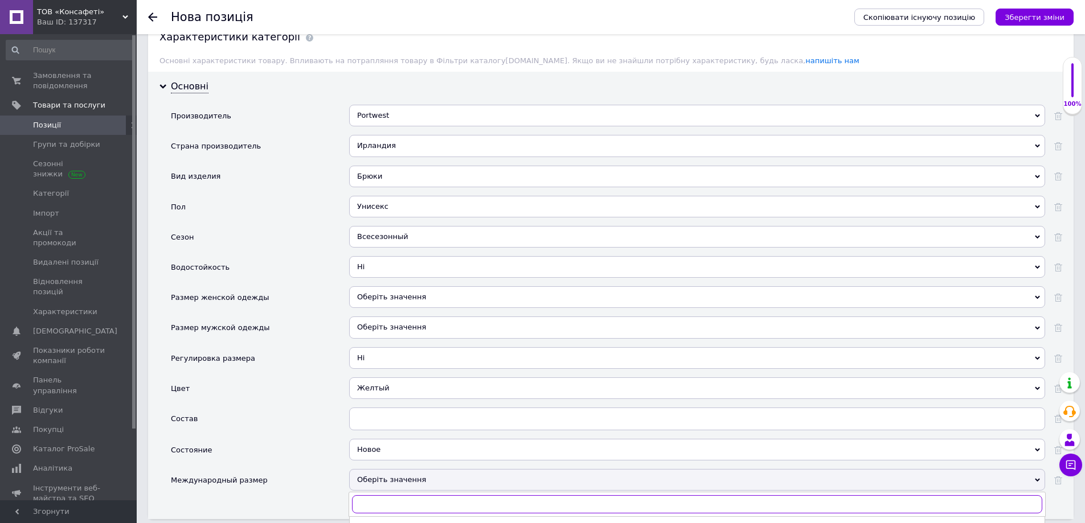
scroll to position [1196, 0]
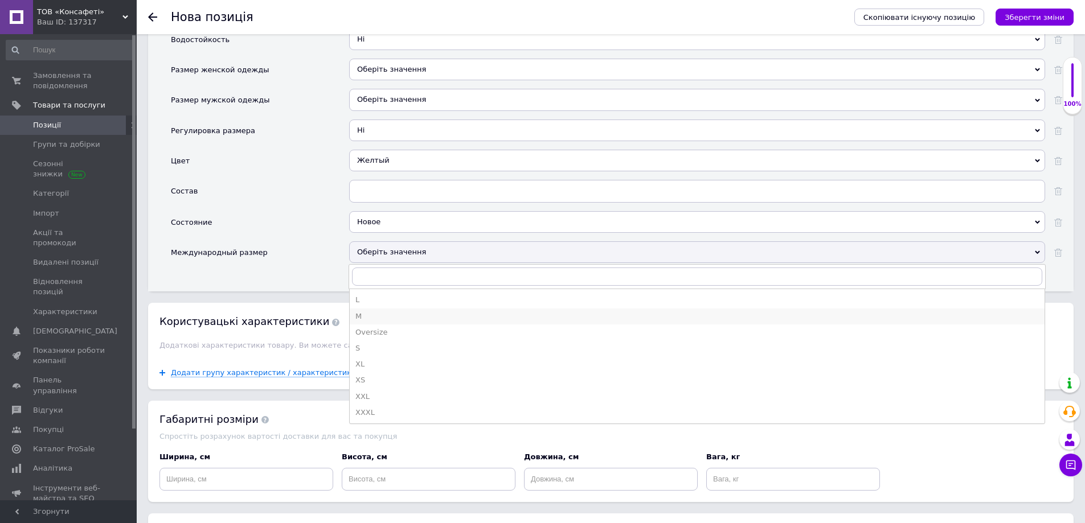
click at [372, 312] on div "M" at bounding box center [696, 317] width 683 height 10
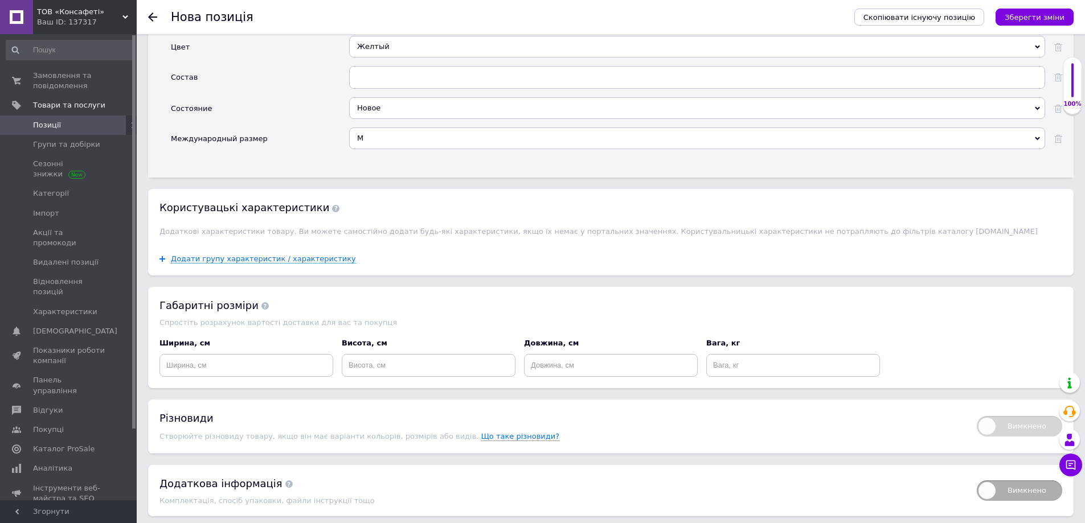
scroll to position [1367, 0]
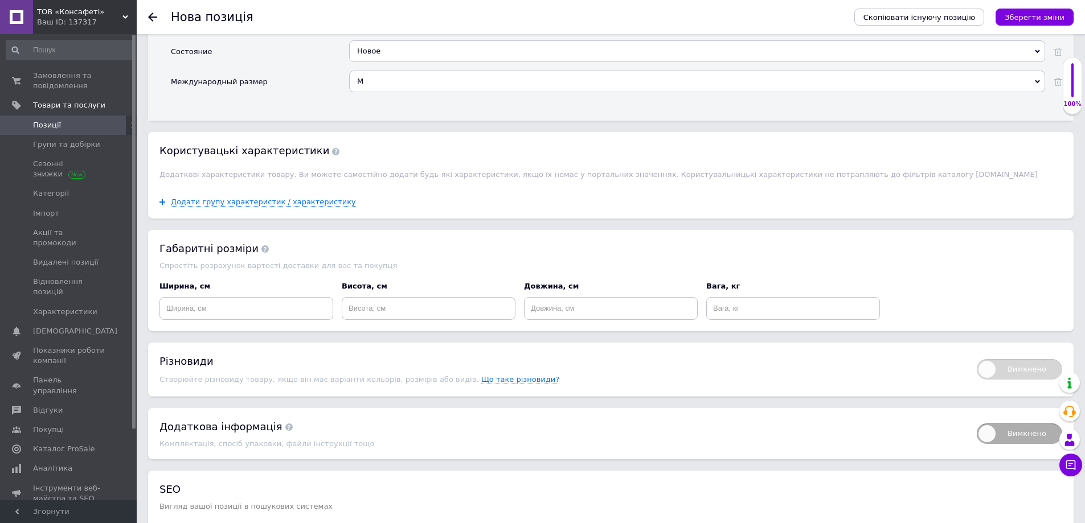
click at [282, 186] on div "Додати групу характеристик / характеристику" at bounding box center [610, 202] width 925 height 33
click at [282, 198] on span "Додати групу характеристик / характеристику" at bounding box center [263, 202] width 185 height 9
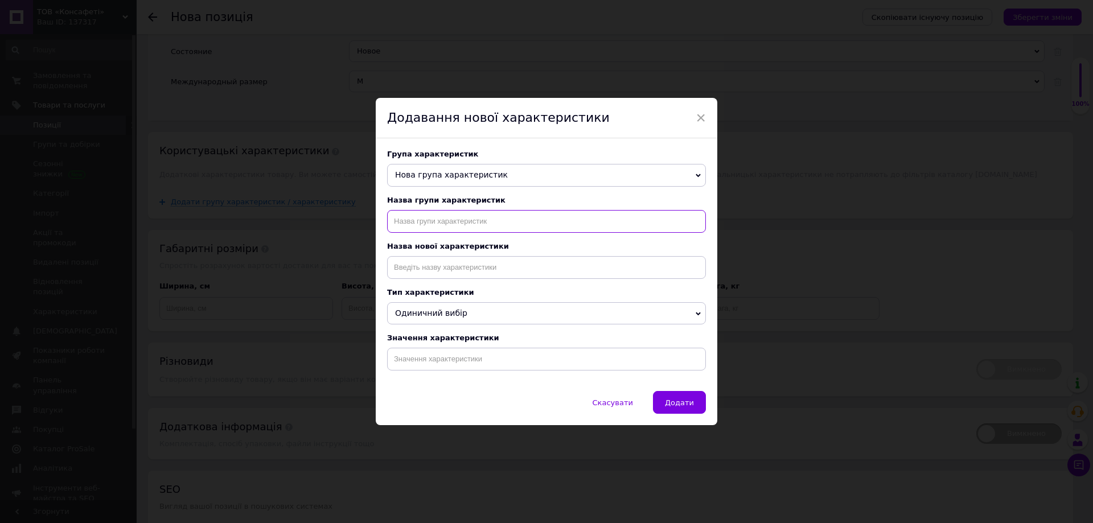
click at [456, 219] on input "text" at bounding box center [546, 221] width 319 height 23
type input "Розмір"
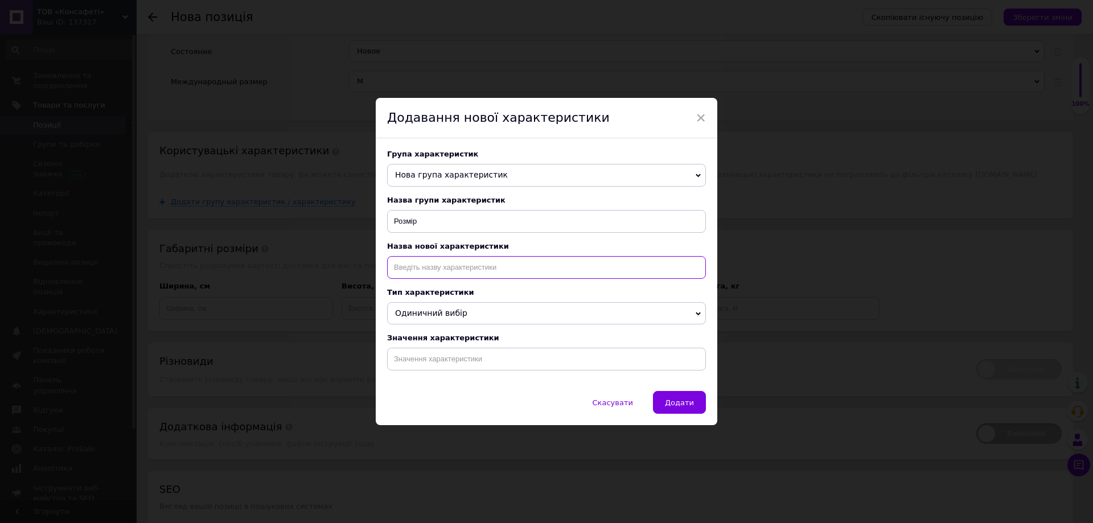
click at [459, 267] on input at bounding box center [546, 267] width 319 height 23
type input "Розмір"
click at [415, 363] on input at bounding box center [546, 359] width 319 height 23
click at [435, 359] on input at bounding box center [546, 359] width 319 height 23
paste input "розмір 33"/M. Обхват талії 84 см"
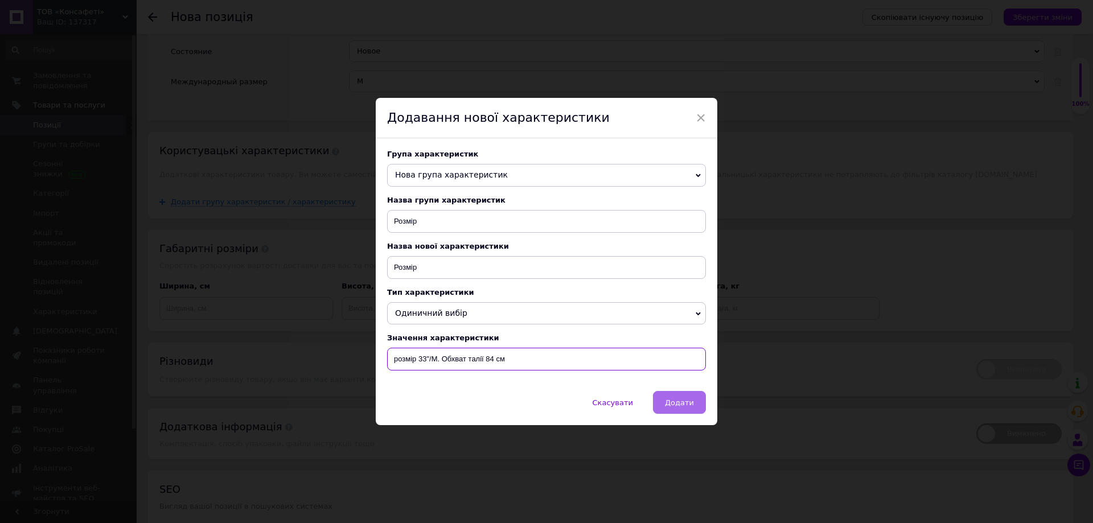
type input "розмір 33"/M. Обхват талії 84 см"
click at [675, 405] on span "Додати" at bounding box center [679, 403] width 29 height 9
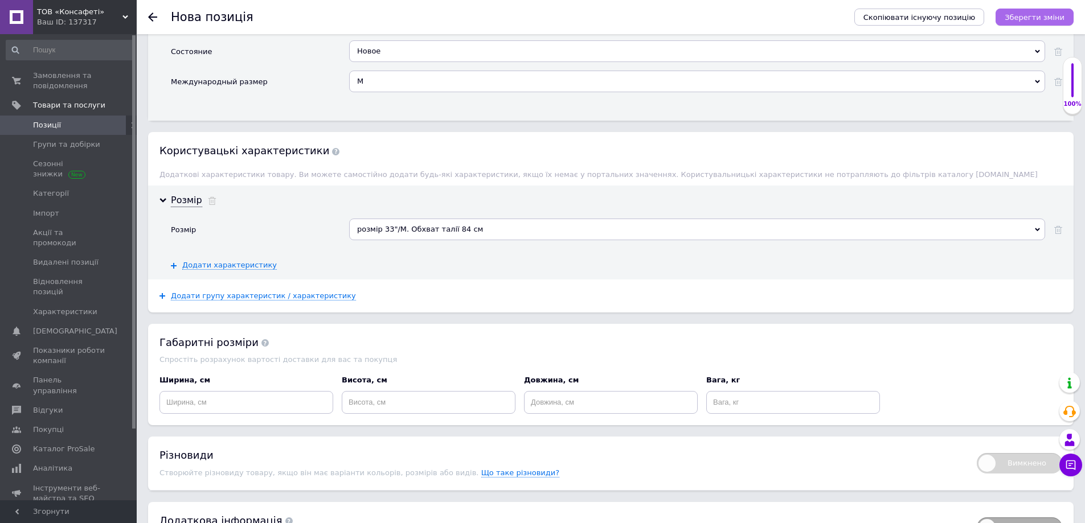
click at [1058, 21] on icon "Зберегти зміни" at bounding box center [1035, 17] width 60 height 9
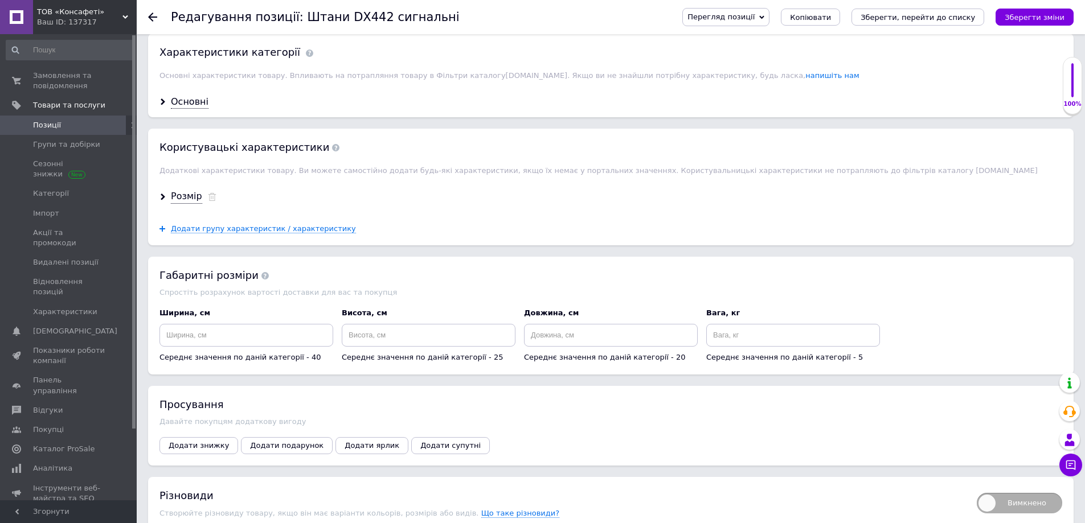
scroll to position [1164, 0]
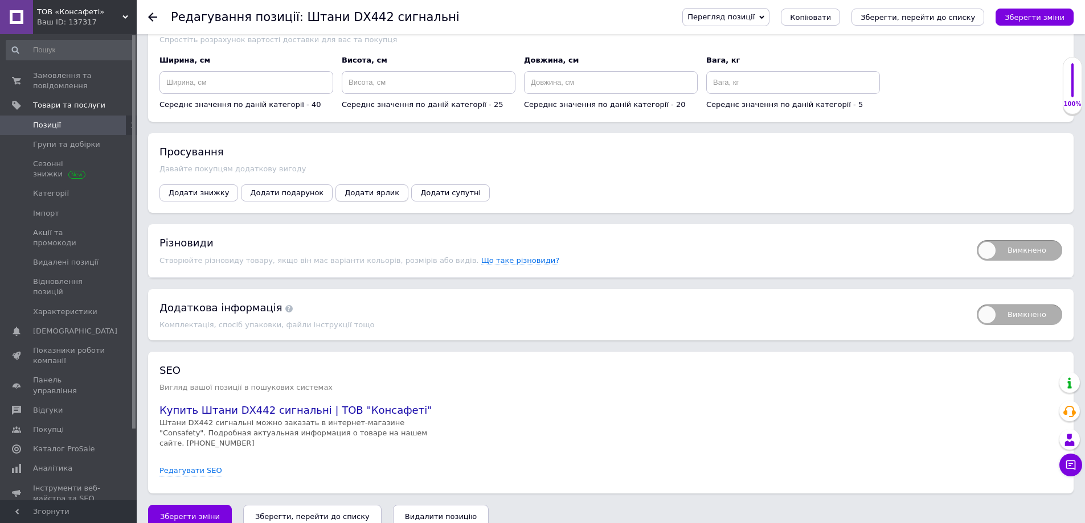
click at [362, 189] on span "Додати ярлик" at bounding box center [372, 193] width 55 height 9
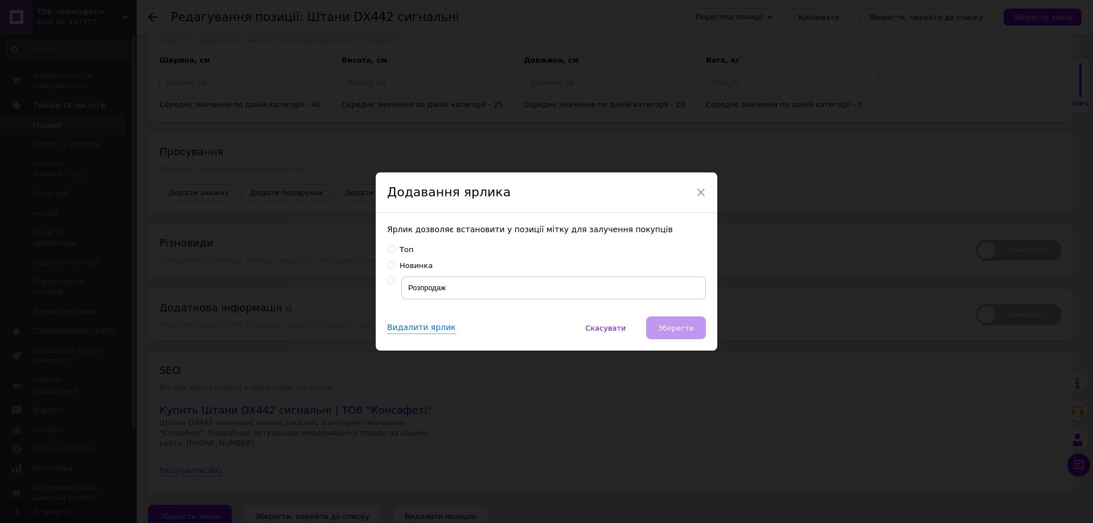
click at [427, 265] on div "Новинка" at bounding box center [416, 266] width 33 height 10
click at [395, 265] on input "Новинка" at bounding box center [390, 264] width 7 height 7
radio input "true"
drag, startPoint x: 685, startPoint y: 330, endPoint x: 711, endPoint y: 333, distance: 25.7
click at [688, 330] on span "Зберегти" at bounding box center [676, 328] width 36 height 9
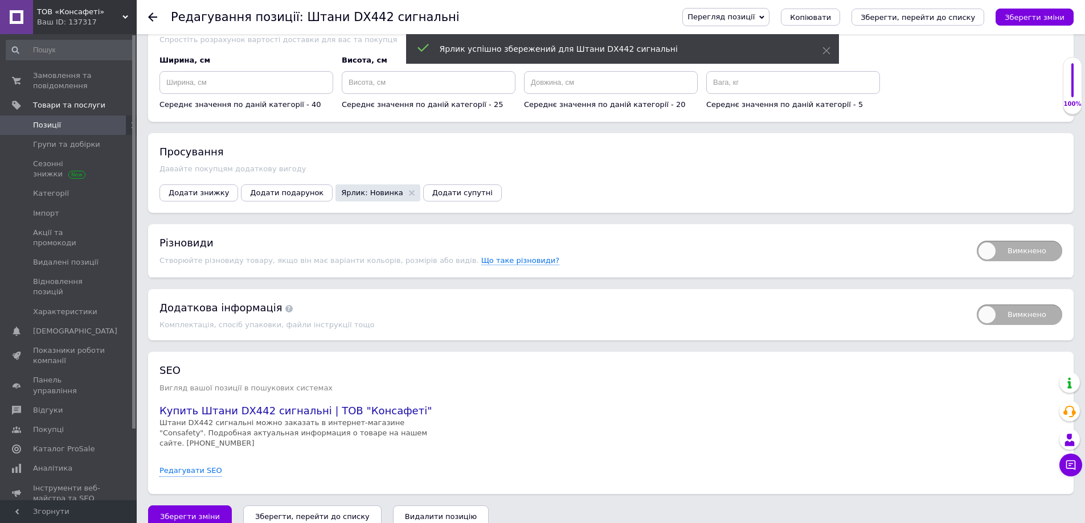
click at [1023, 253] on span "Вимкнено" at bounding box center [1019, 251] width 85 height 21
click at [977, 241] on input "Вимкнено" at bounding box center [972, 236] width 7 height 7
checkbox input "true"
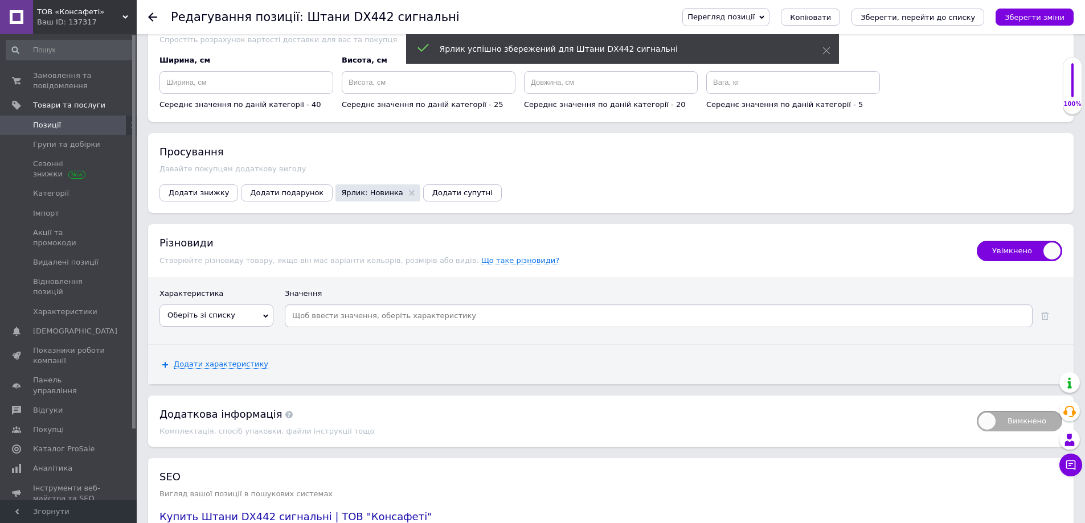
click at [315, 312] on input at bounding box center [658, 316] width 743 height 17
click at [226, 312] on span "Оберіть зі списку" at bounding box center [216, 316] width 114 height 22
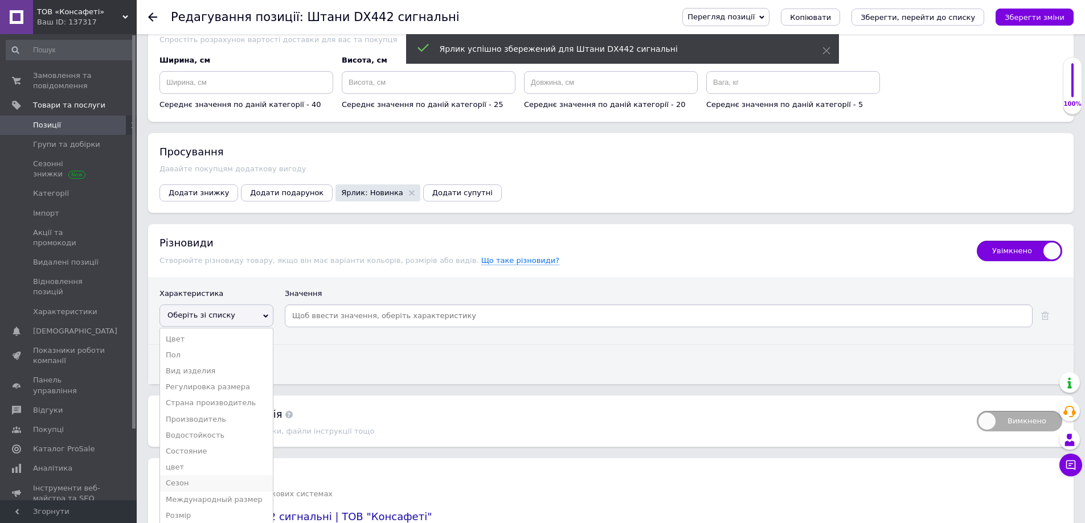
scroll to position [1271, 0]
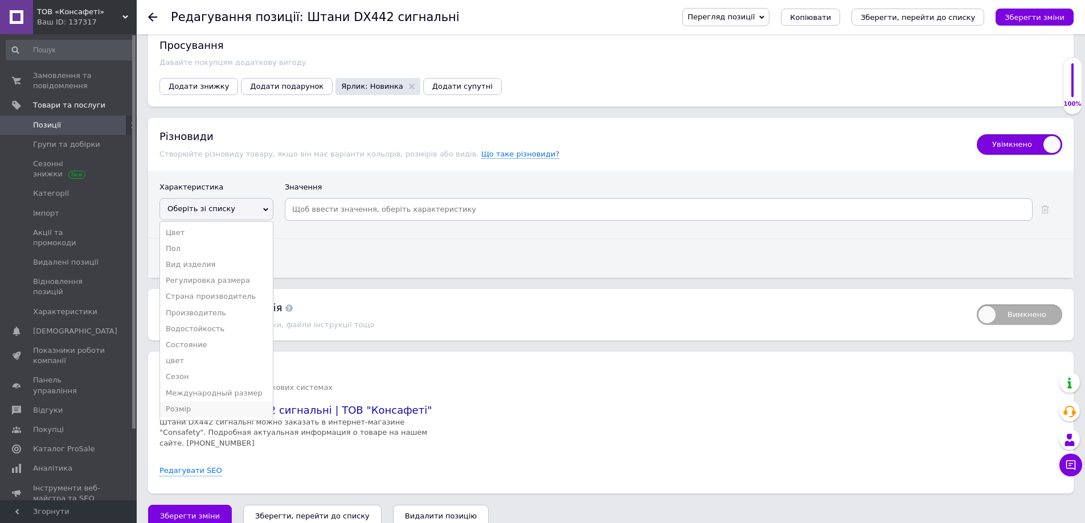
click at [190, 401] on li "Розмір" at bounding box center [216, 409] width 113 height 16
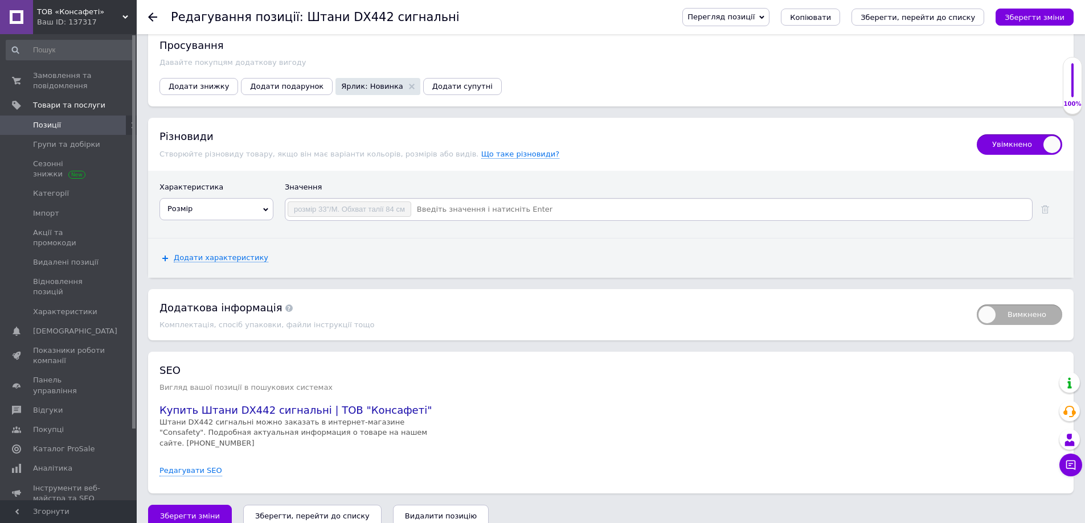
click at [476, 204] on input at bounding box center [721, 209] width 618 height 17
click at [428, 198] on div "розмір 33"/M. Обхват талії 84 см" at bounding box center [659, 209] width 748 height 23
click at [432, 201] on input at bounding box center [721, 209] width 618 height 17
paste input "розмір 28"/XS. Обхват талії 72 см"
type input "розмір 28"/XS. Обхват талії 72 см"
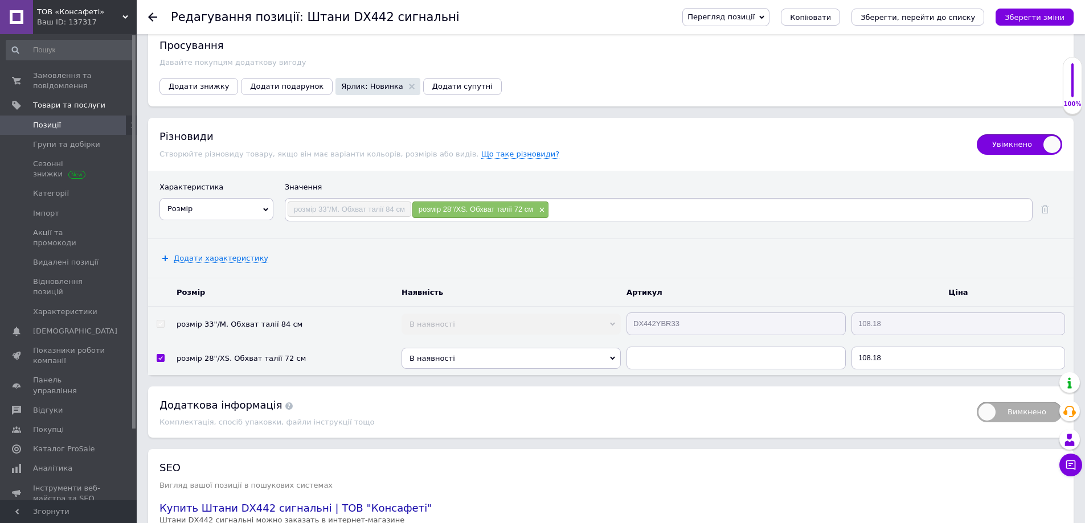
click at [603, 203] on input at bounding box center [789, 209] width 481 height 17
paste input "розмір 30"/S. Обхват талії 76 см"
type input "розмір 30"/S. Обхват талії 76 см"
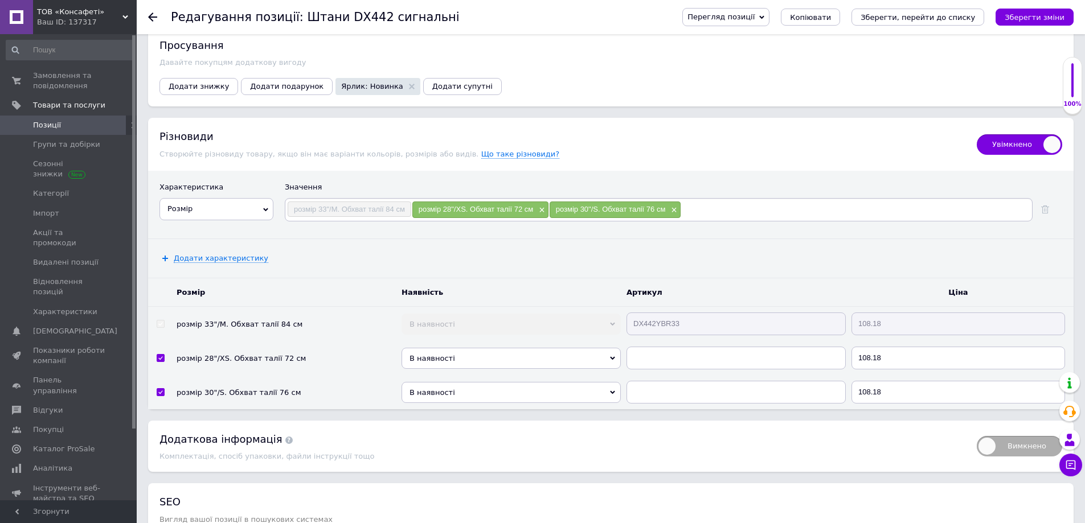
click at [709, 201] on input at bounding box center [855, 209] width 349 height 17
paste input "розмір 32"/S. Обхват талії 80 см"
type input "розмір 32"/S. Обхват талії 80 см"
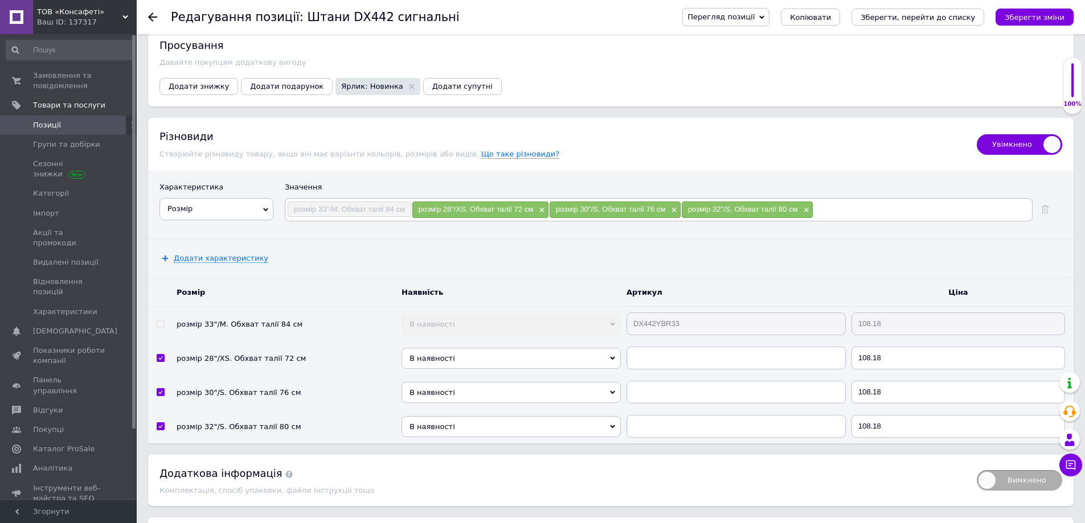
click at [850, 203] on input at bounding box center [921, 209] width 217 height 17
paste input "розмір 34"/M. Обхват талії 88 см"
type input "розмір 34"/M. Обхват талії 88 см"
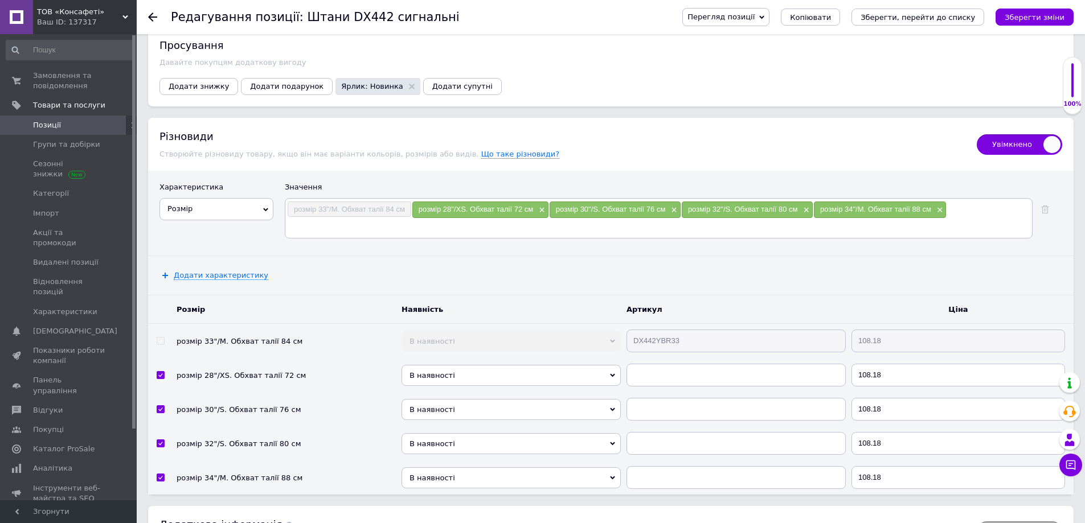
click at [330, 226] on input at bounding box center [658, 227] width 743 height 17
paste input "розмір 36"/L. Обхват талії 92 см"
type input "розмір 36"/L. Обхват талії 92 см"
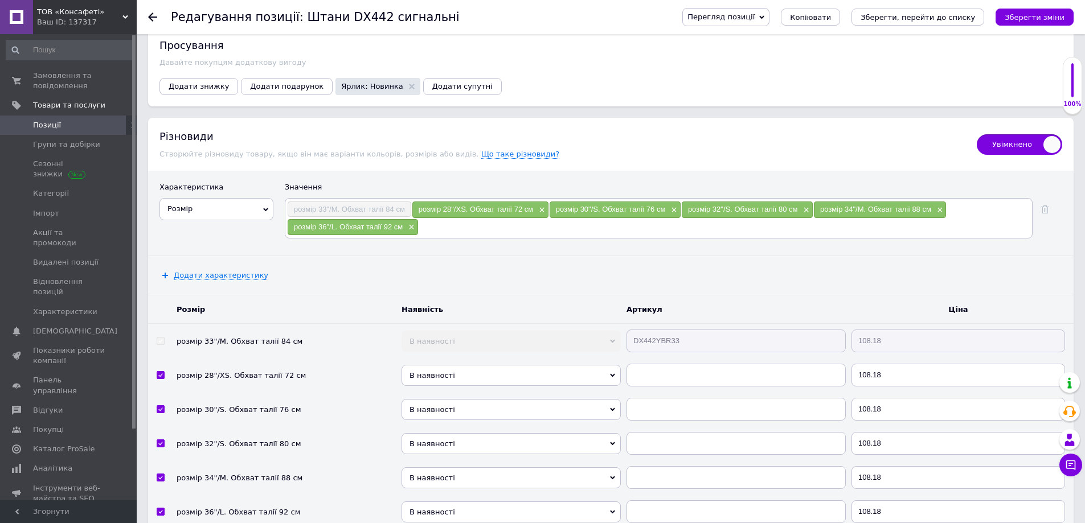
click at [462, 219] on input at bounding box center [725, 227] width 612 height 17
paste input "розмір 38"/L. Обхват талії 96 см"
type input "розмір 38"/L. Обхват талії 96 см"
click at [567, 223] on input at bounding box center [790, 227] width 481 height 17
paste input "розмір 40"/XL. Обхват талії 100 см"
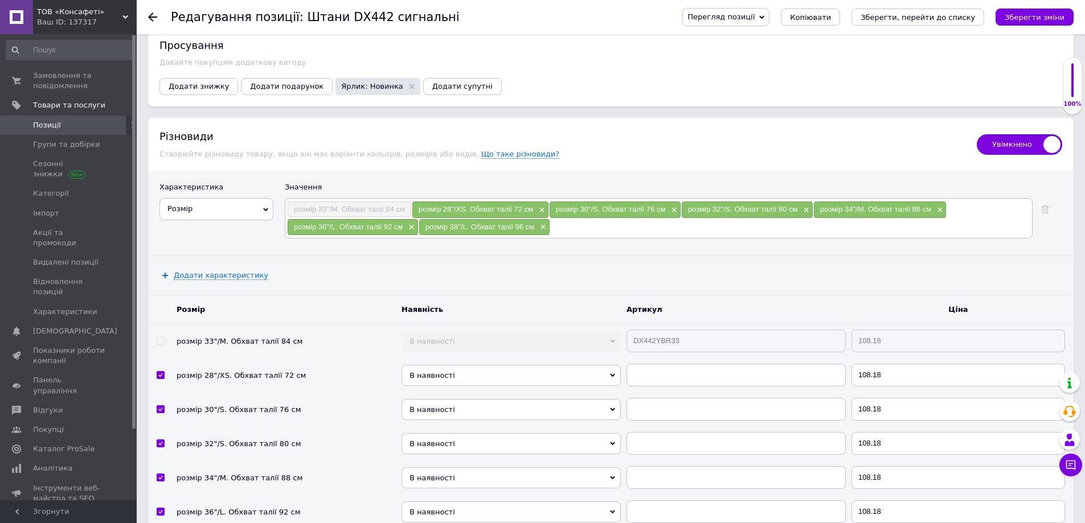
type input "розмір 40"/XL. Обхват талії 100 см"
click at [732, 221] on input at bounding box center [860, 227] width 340 height 17
paste input "розмір 41"/XL. Обхват талії 104 см"
type input "розмір 41"/XL. Обхват талії 104 см"
click at [859, 223] on input at bounding box center [930, 227] width 199 height 17
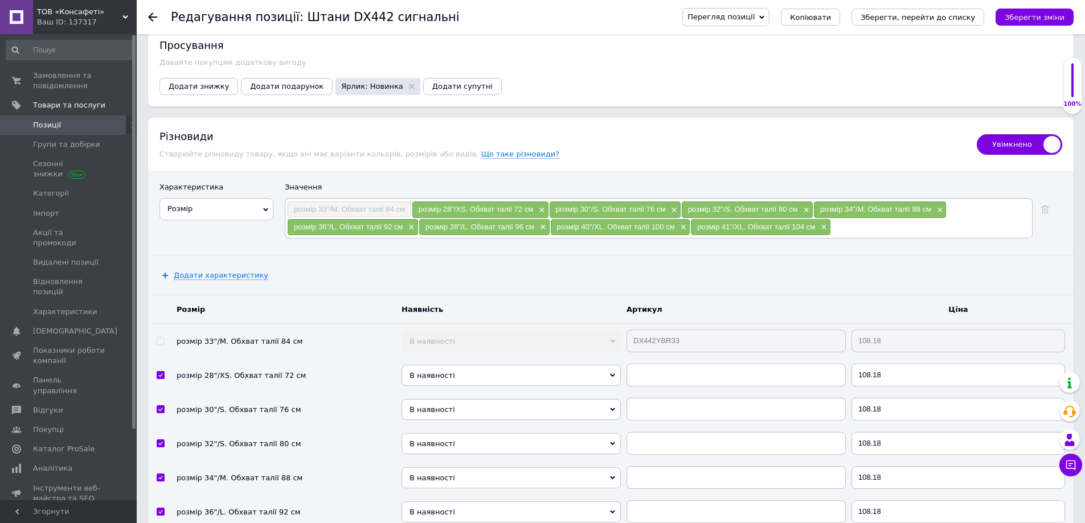
paste input "розмір 42"/XXL. Обхват талії 108 см"
type input "розмір 42"/XXL. Обхват талії 108 см"
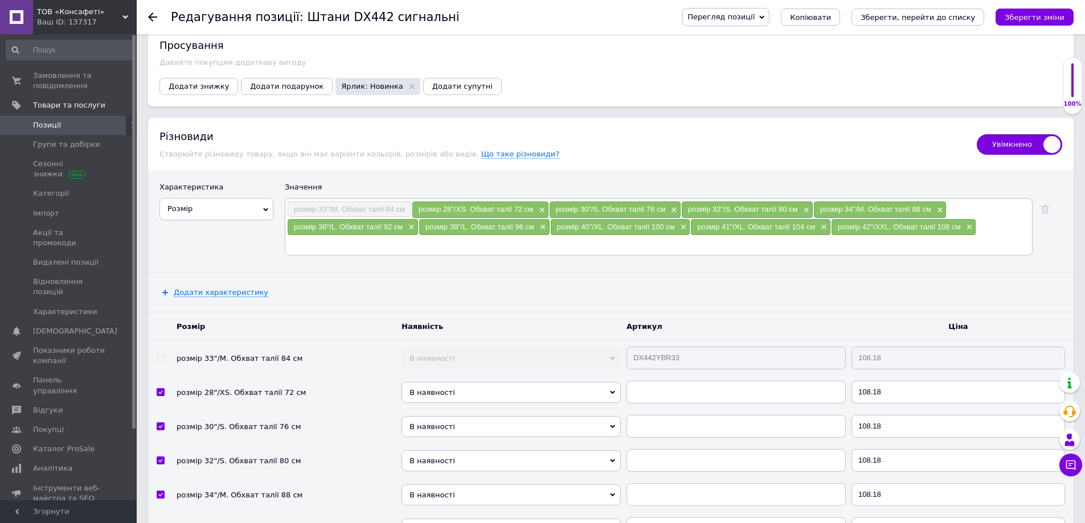
click at [357, 242] on input at bounding box center [658, 244] width 743 height 17
paste input "розмір 44"/XXL. Обхват талії 112 см"
type input "розмір 44"/XXL. Обхват талії 112 см"
click at [449, 236] on input at bounding box center [731, 244] width 598 height 17
paste input "розмір 46"/XXXL. Обхват талії 116 см"
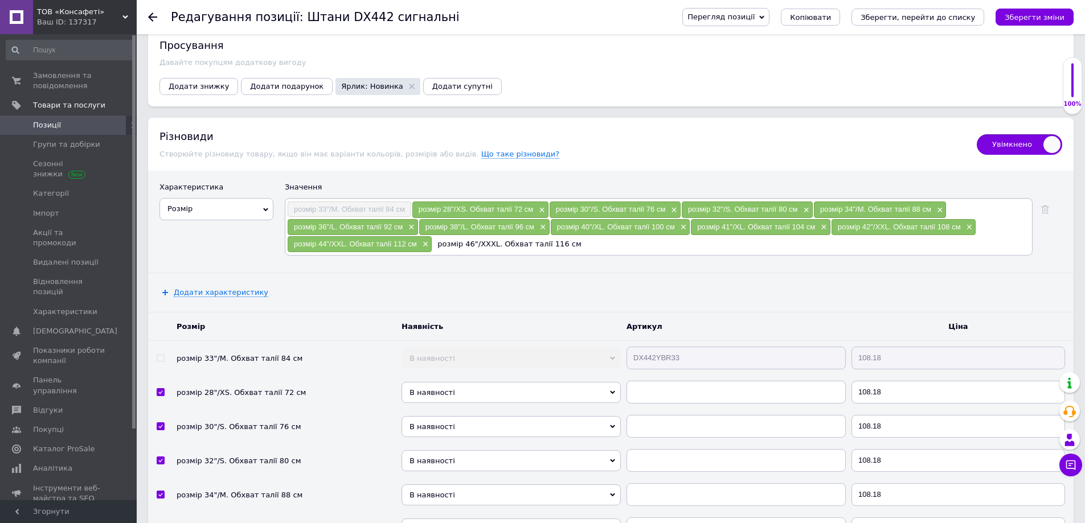
type input "розмір 46"/XXXL. Обхват талії 116 см"
click at [593, 240] on input "розмір 46"/XXXL. Обхват талії 116 см" at bounding box center [731, 244] width 598 height 17
click at [627, 241] on input at bounding box center [807, 244] width 448 height 17
paste input "розмір 48"/XXXL. Обхват талії 120 см"
type input "розмір 48"/XXXL. Обхват талії 120 см"
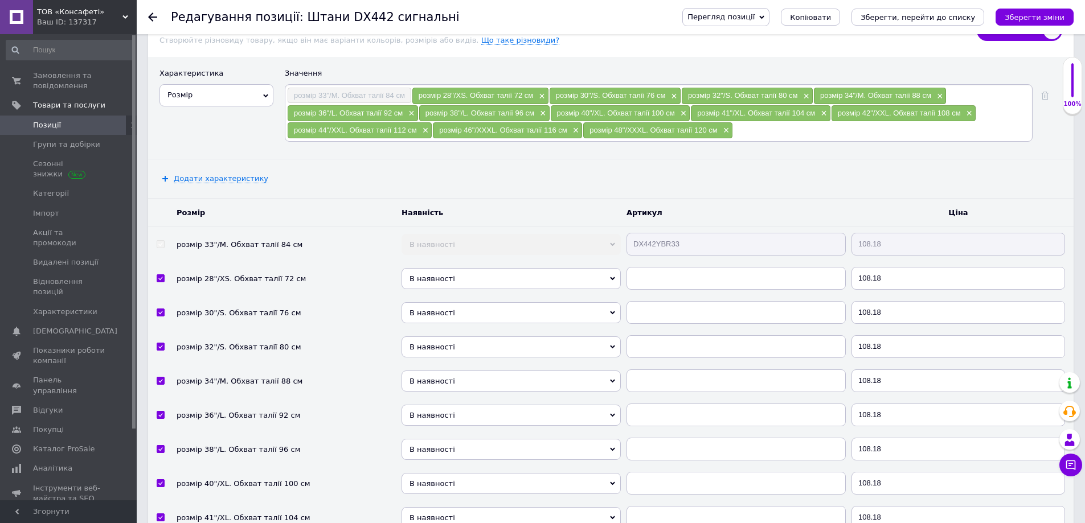
scroll to position [1498, 0]
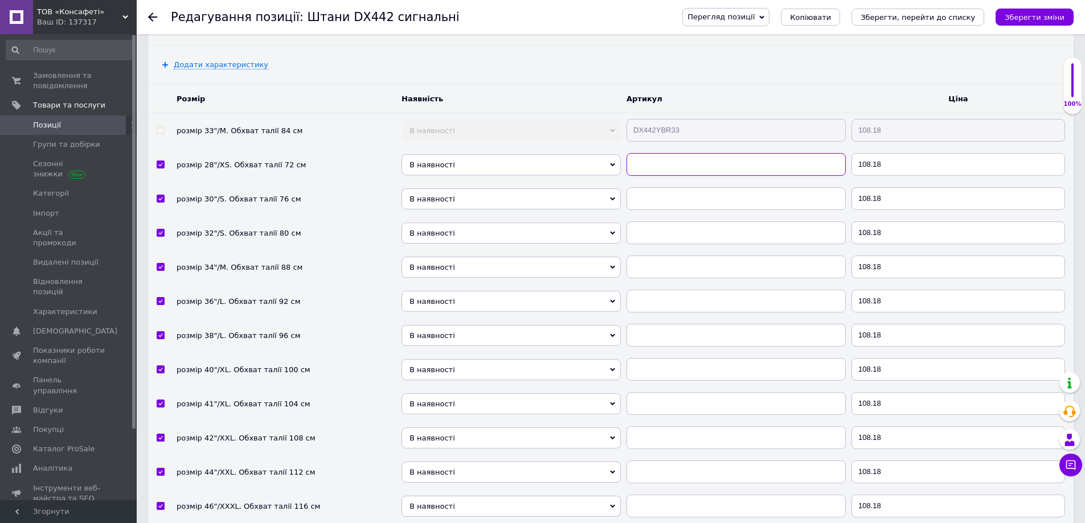
click at [658, 157] on input "text" at bounding box center [735, 164] width 219 height 23
paste input "DX442YBR28"
type input "DX442YBR28"
click at [514, 163] on span "В наявності" at bounding box center [510, 164] width 219 height 21
click at [453, 178] on li "Немає в наявності" at bounding box center [510, 184] width 219 height 14
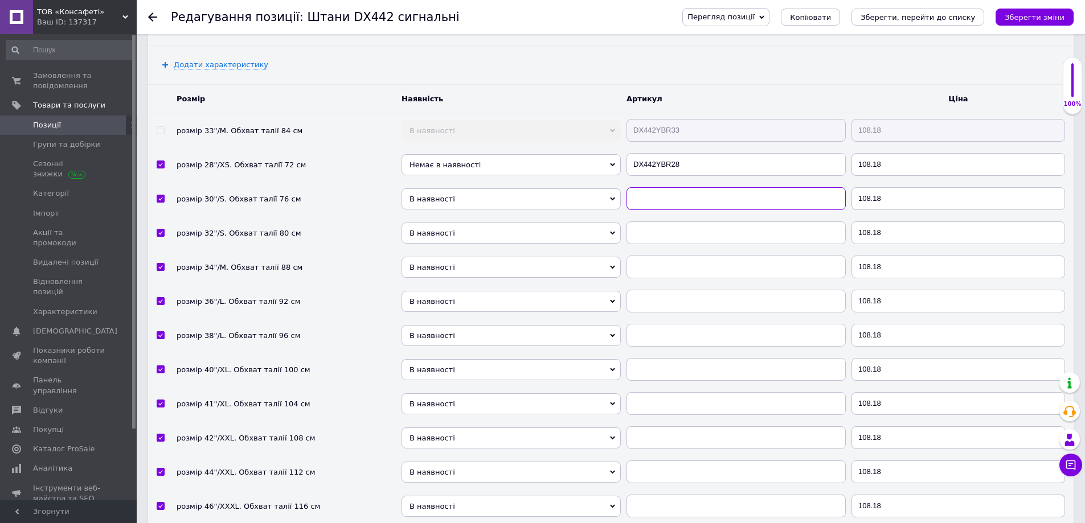
click at [680, 200] on input "text" at bounding box center [735, 198] width 219 height 23
paste input "DX442YBR30"
type input "DX442YBR30"
drag, startPoint x: 561, startPoint y: 192, endPoint x: 551, endPoint y: 194, distance: 10.5
click at [560, 192] on span "В наявності" at bounding box center [510, 199] width 219 height 21
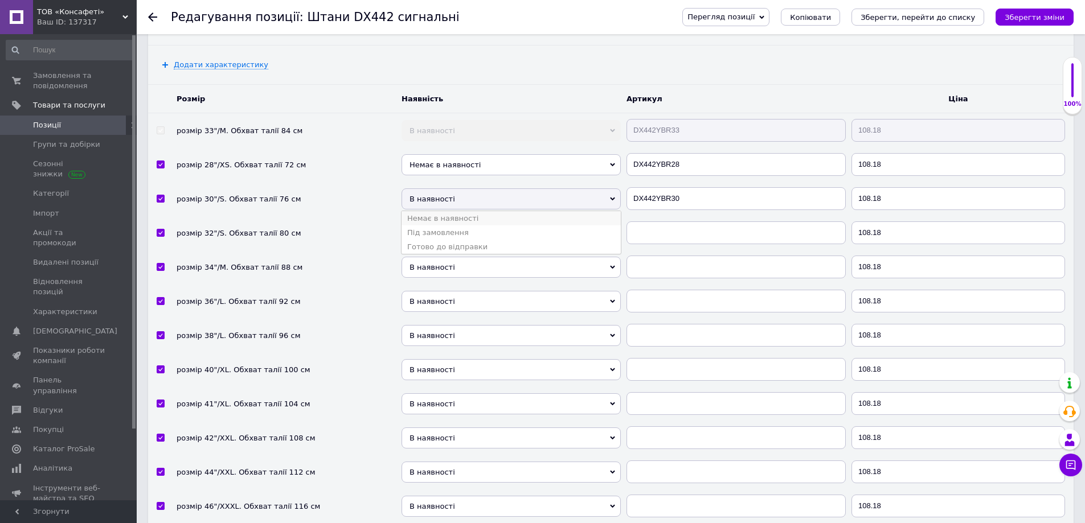
click at [455, 215] on li "Немає в наявності" at bounding box center [510, 218] width 219 height 14
click at [627, 222] on input "text" at bounding box center [735, 233] width 219 height 23
paste input "DX442YBR32"
type input "DX442YBR32"
click at [519, 224] on span "В наявності" at bounding box center [510, 233] width 219 height 21
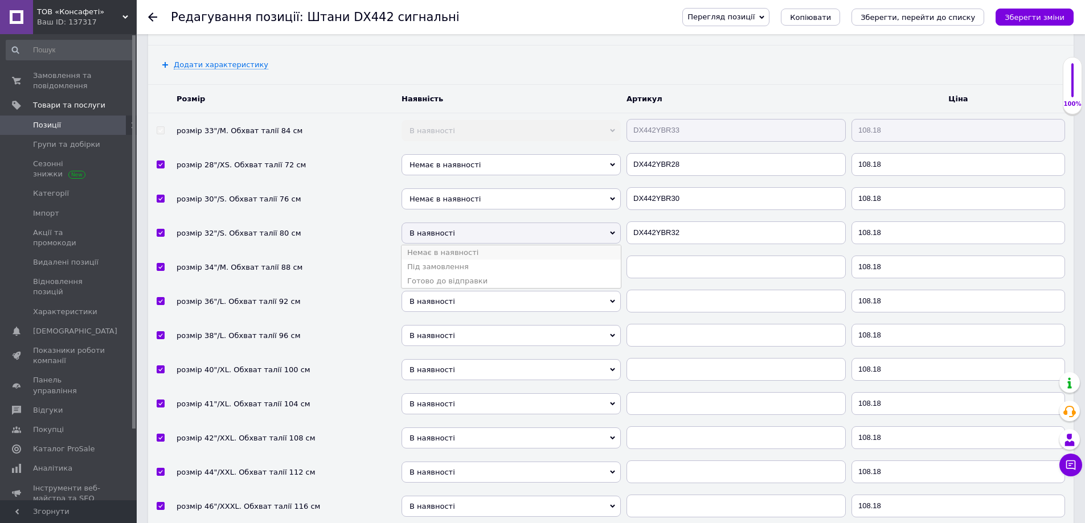
drag, startPoint x: 458, startPoint y: 246, endPoint x: 749, endPoint y: 351, distance: 308.8
click at [458, 247] on li "Немає в наявності" at bounding box center [510, 252] width 219 height 14
click at [654, 260] on input "text" at bounding box center [735, 267] width 219 height 23
paste input "DX442YBR34"
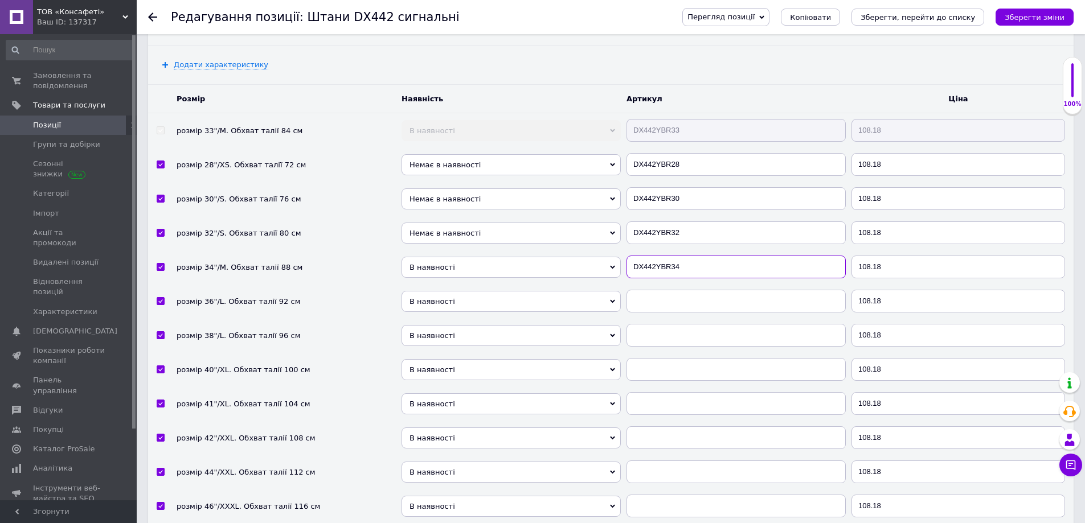
type input "DX442YBR34"
click at [562, 267] on span "В наявності" at bounding box center [510, 267] width 219 height 21
click at [478, 280] on li "Немає в наявності" at bounding box center [510, 287] width 219 height 14
click at [710, 300] on input "text" at bounding box center [735, 301] width 219 height 23
paste input "DX442YBR36"
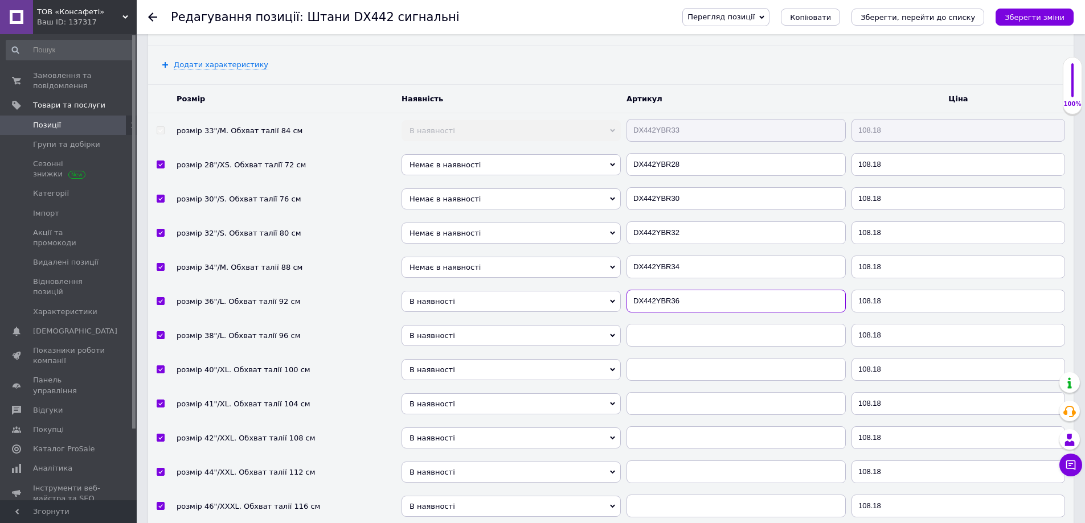
type input "DX442YBR36"
click at [751, 329] on input "text" at bounding box center [735, 335] width 219 height 23
paste input "DX442YBR38"
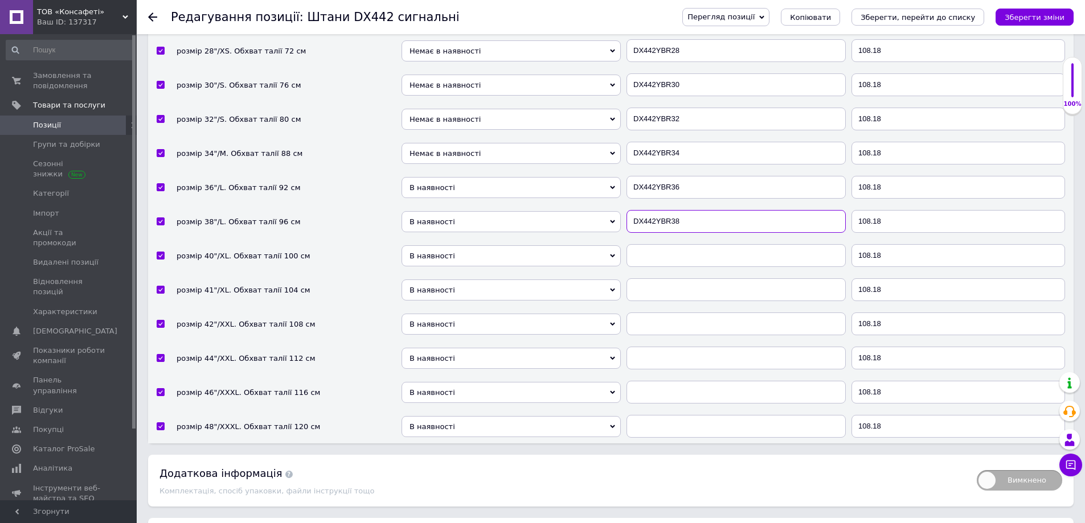
scroll to position [1669, 0]
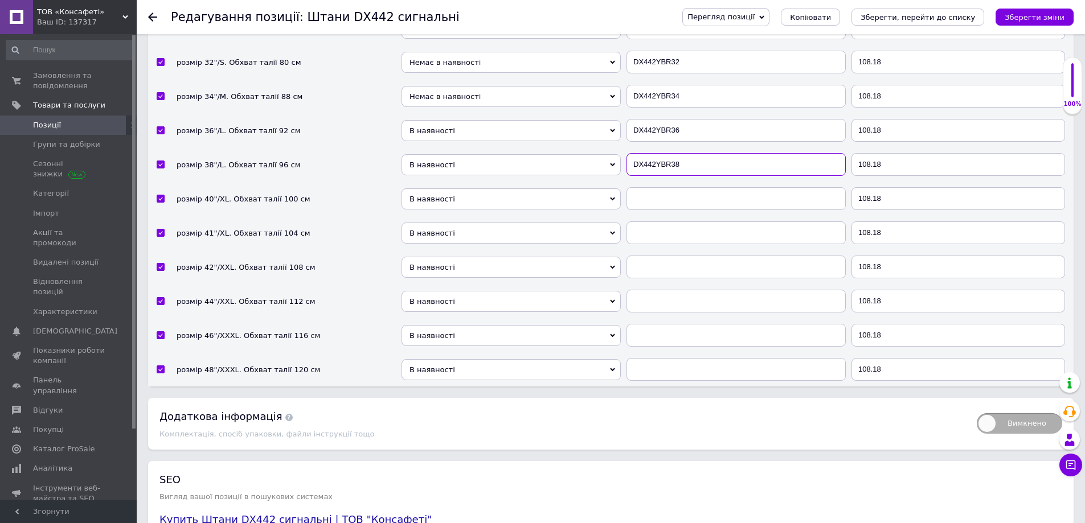
type input "DX442YBR38"
click at [668, 190] on input "text" at bounding box center [735, 198] width 219 height 23
paste input "DX442YBR40"
type input "DX442YBR40"
click at [655, 230] on input "text" at bounding box center [735, 233] width 219 height 23
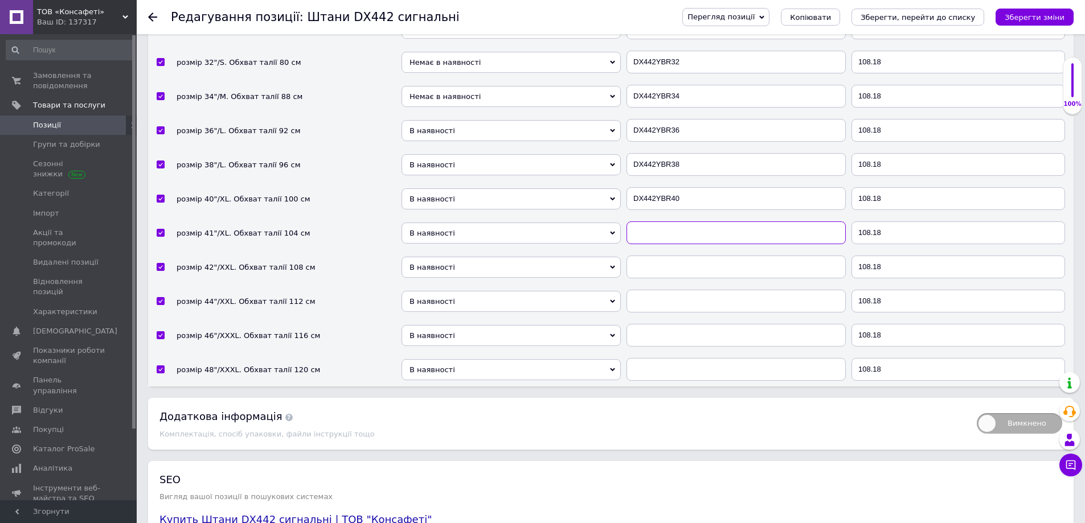
paste input "DX442YBR41"
type input "DX442YBR41"
click at [777, 259] on input "text" at bounding box center [735, 267] width 219 height 23
paste input "DX442YBR42"
type input "DX442YBR42"
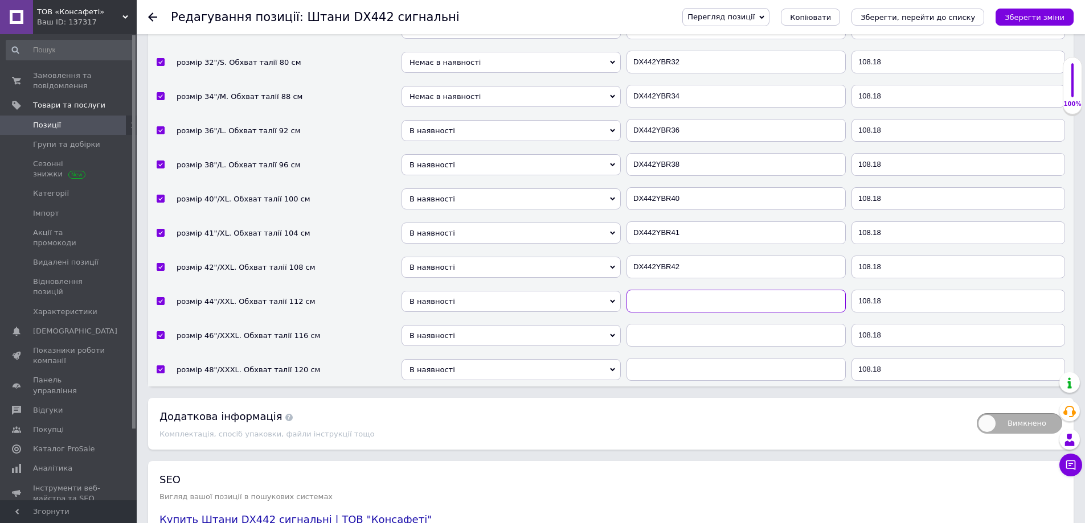
click at [677, 297] on input "text" at bounding box center [735, 301] width 219 height 23
paste input "DX442YBR44"
type input "DX442YBR44"
click at [641, 327] on input "text" at bounding box center [735, 335] width 219 height 23
paste input "DX442YBR46"
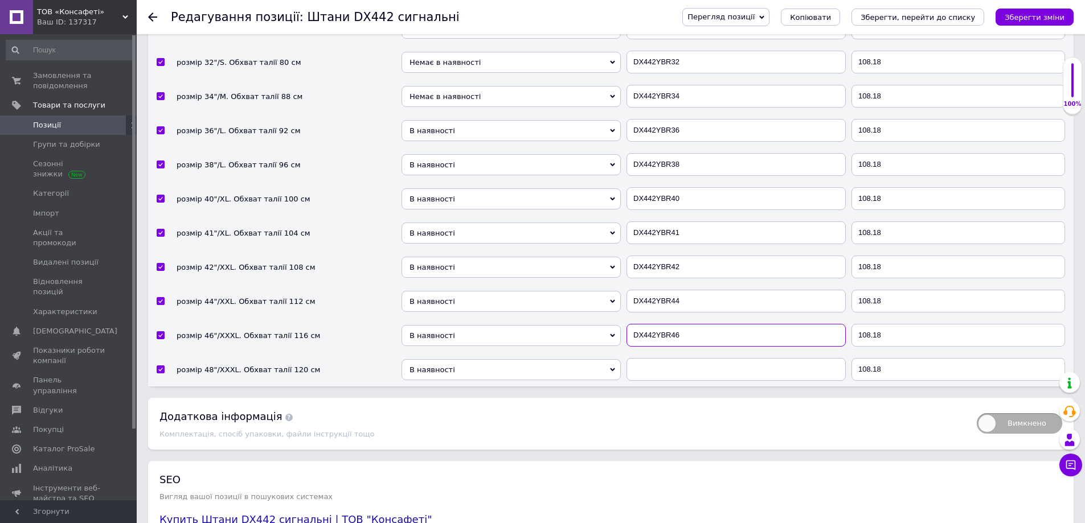
type input "DX442YBR46"
click at [678, 363] on input "text" at bounding box center [735, 369] width 219 height 23
paste input "DX442YBR48"
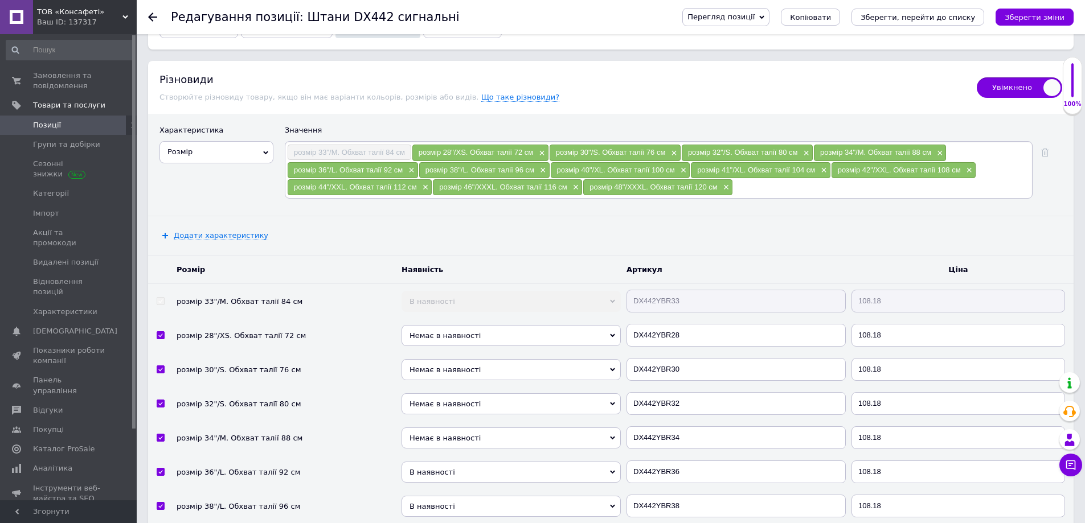
scroll to position [1214, 0]
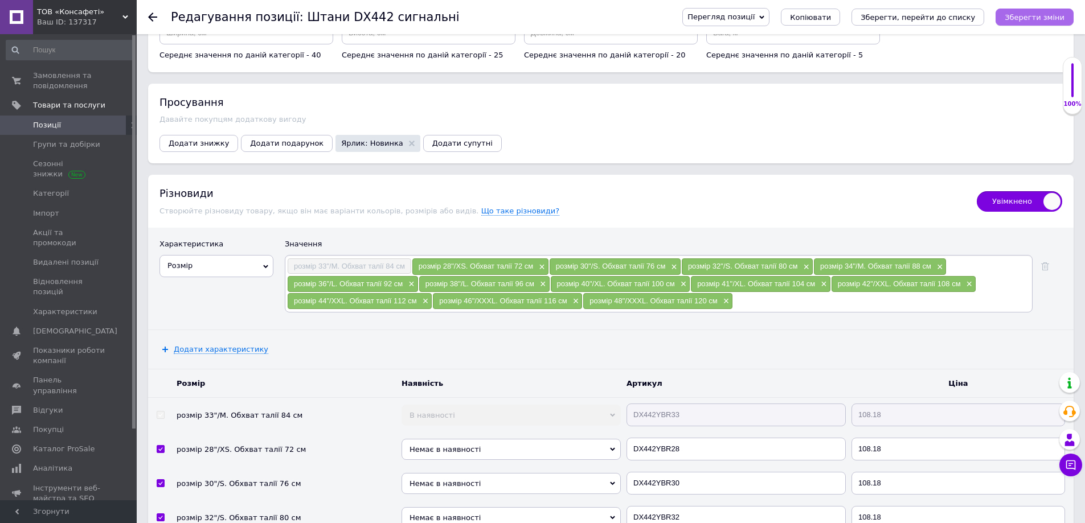
type input "DX442YBR48"
click at [1021, 15] on icon "Зберегти зміни" at bounding box center [1035, 17] width 60 height 9
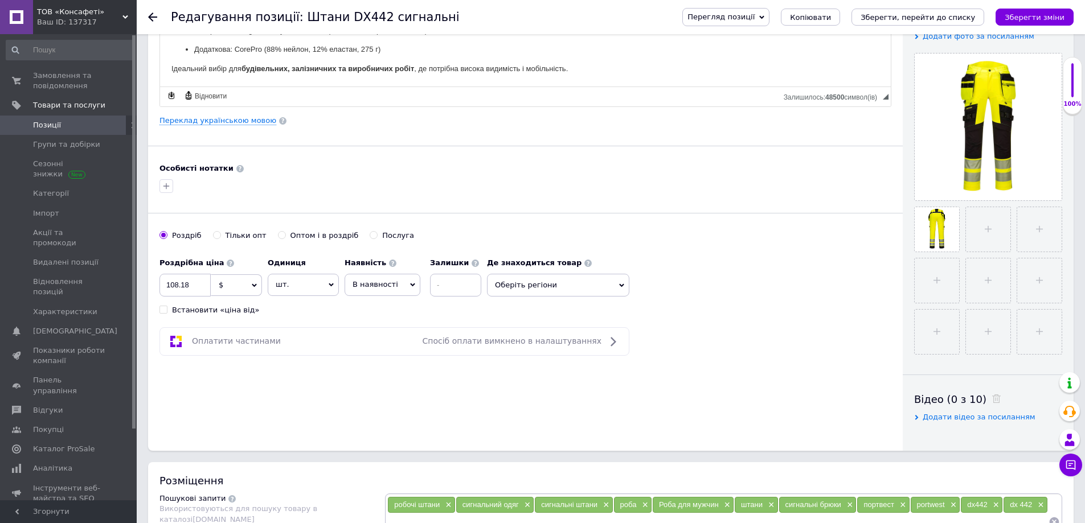
scroll to position [173, 0]
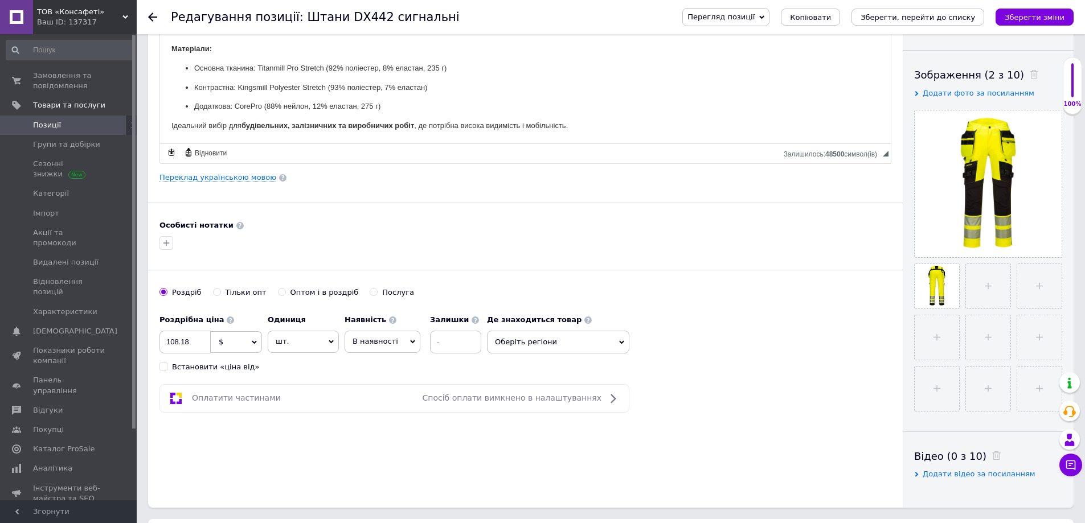
drag, startPoint x: 769, startPoint y: 15, endPoint x: 769, endPoint y: 26, distance: 11.4
click at [755, 15] on span "Перегляд позиції" at bounding box center [720, 17] width 67 height 9
click at [771, 34] on li "Зберегти та переглянути на сайті" at bounding box center [772, 39] width 178 height 16
